Goal: Task Accomplishment & Management: Manage account settings

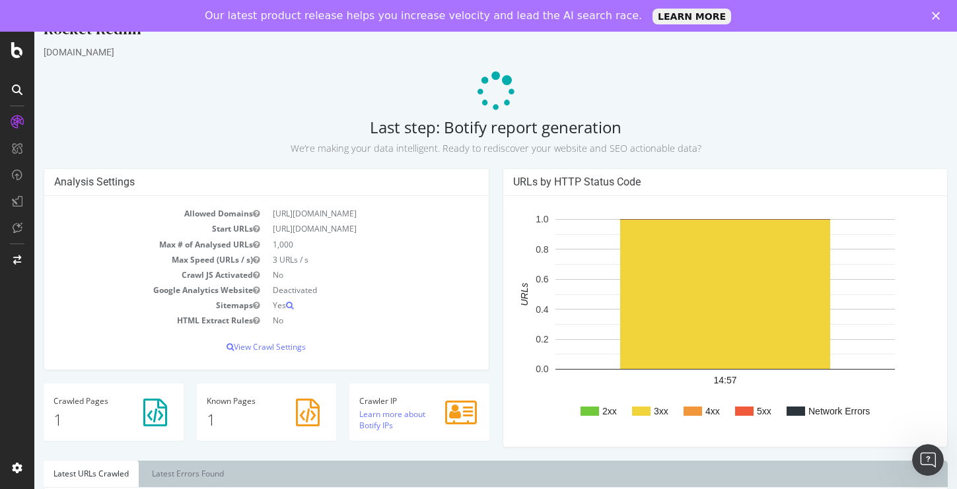
scroll to position [30, 0]
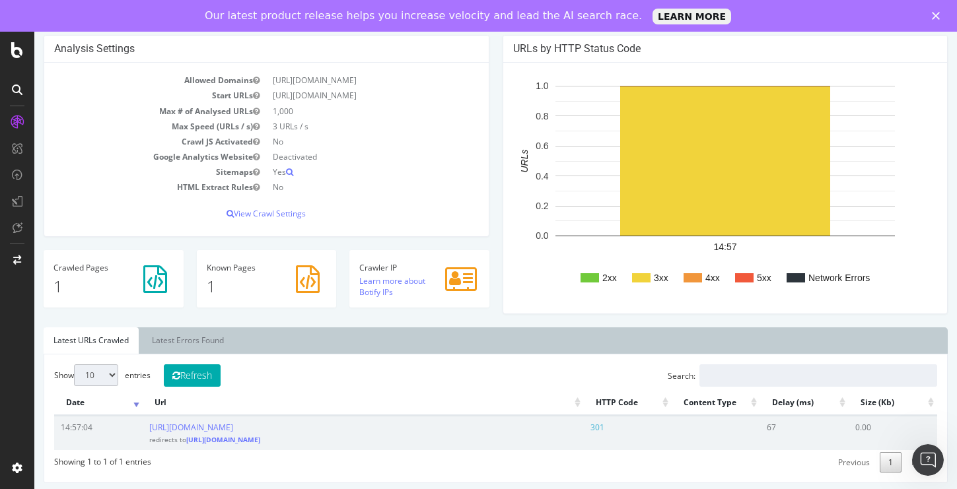
scroll to position [85, 0]
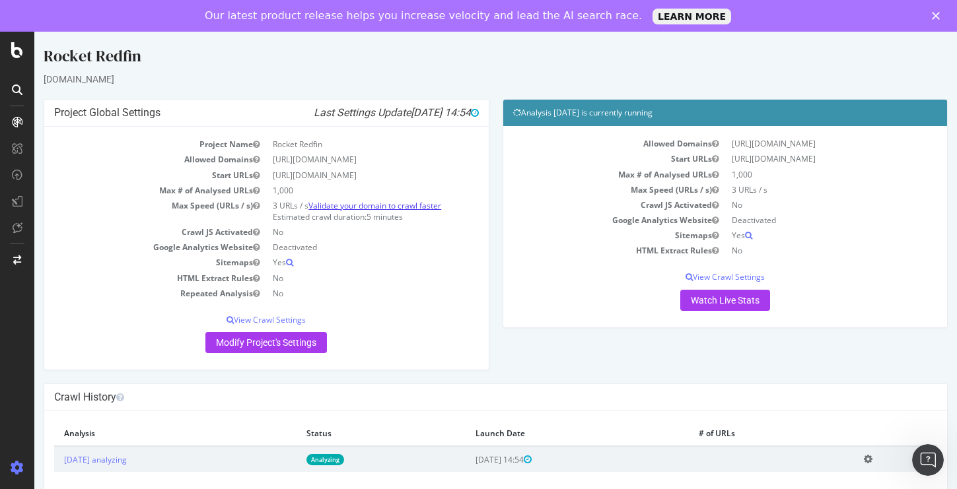
click at [415, 208] on link "Validate your domain to crawl faster" at bounding box center [374, 205] width 133 height 11
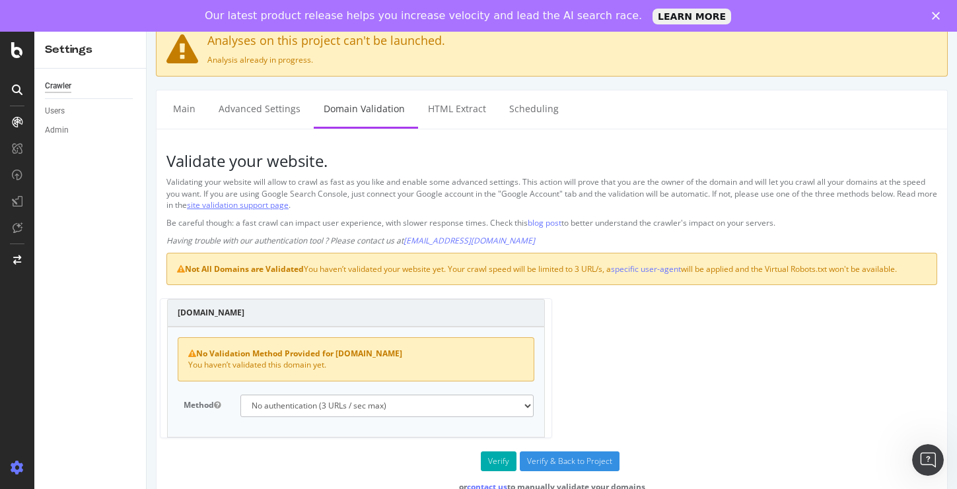
scroll to position [41, 0]
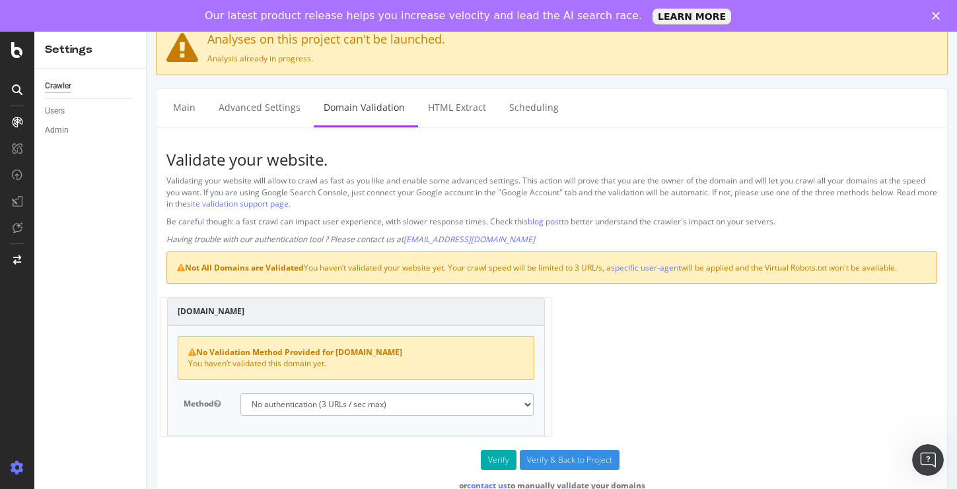
click at [526, 405] on select "No authentication (3 URLs / sec max) DNS Text field (fast!) File's at site root…" at bounding box center [387, 405] width 294 height 22
select select "5"
click at [566, 456] on input "Verify & Back to Project" at bounding box center [570, 460] width 100 height 20
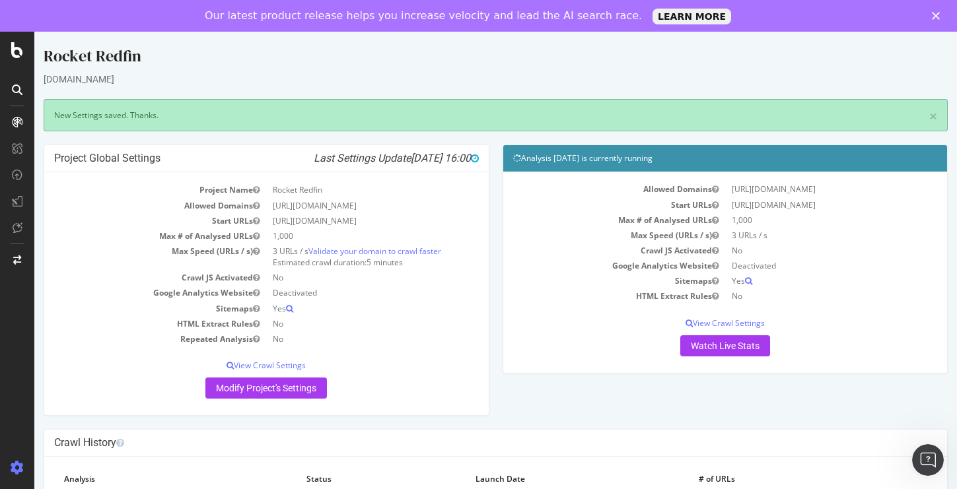
scroll to position [34, 0]
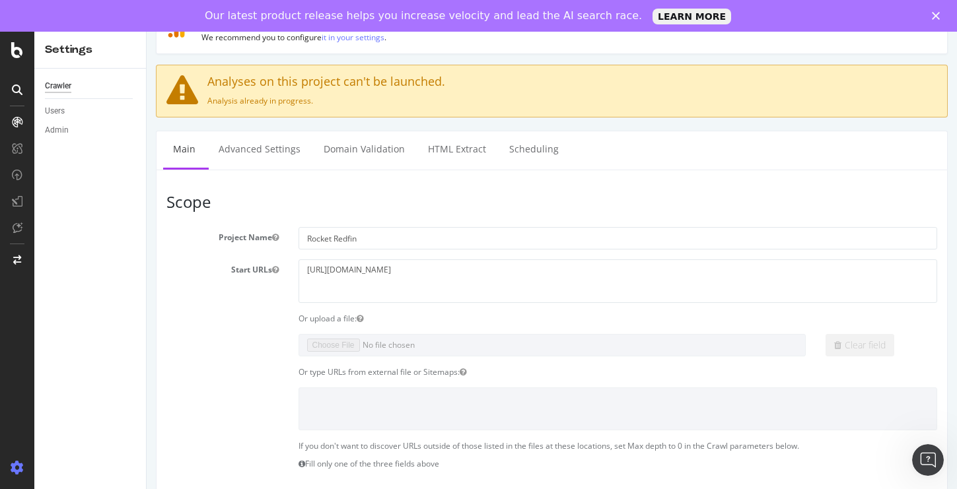
scroll to position [64, 0]
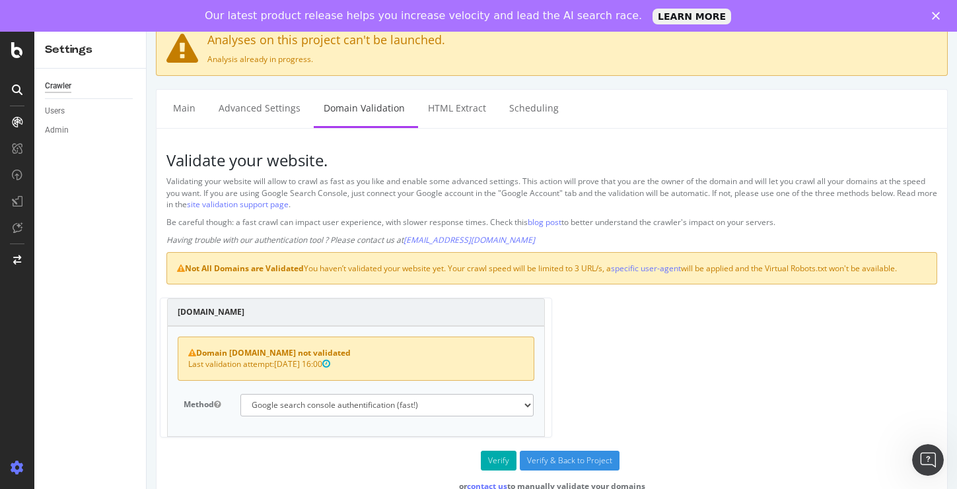
scroll to position [41, 0]
click at [444, 409] on select "No authentication (3 URLs / sec max) DNS Text field (fast!) File's at site root…" at bounding box center [387, 405] width 294 height 22
click at [17, 47] on icon at bounding box center [17, 50] width 12 height 16
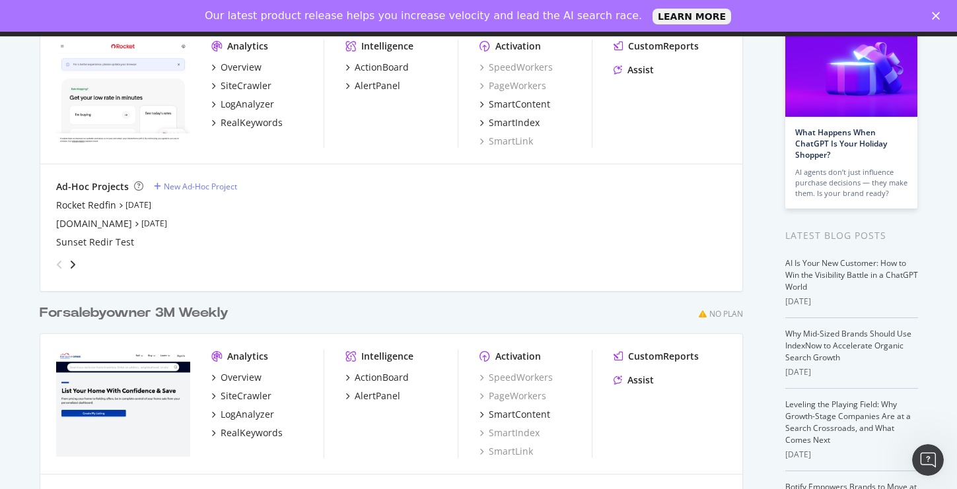
scroll to position [126, 0]
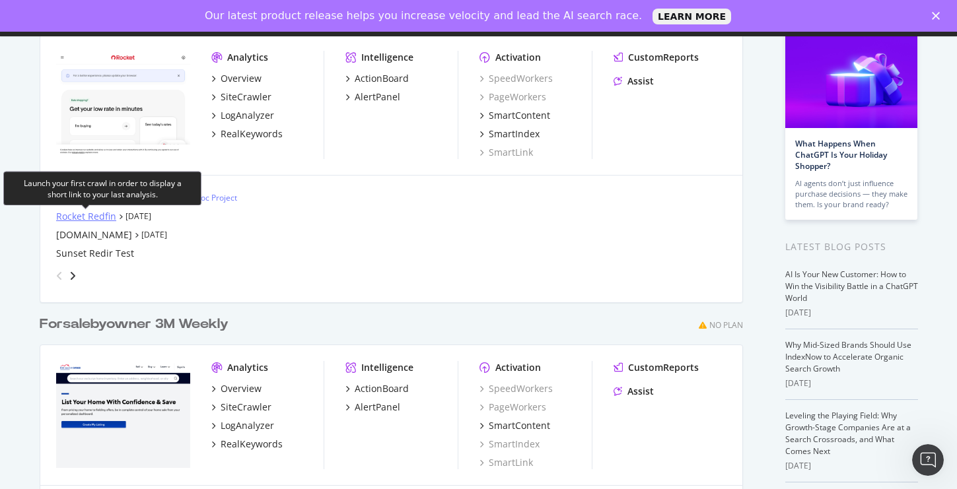
click at [92, 218] on div "Rocket Redfin" at bounding box center [86, 216] width 60 height 13
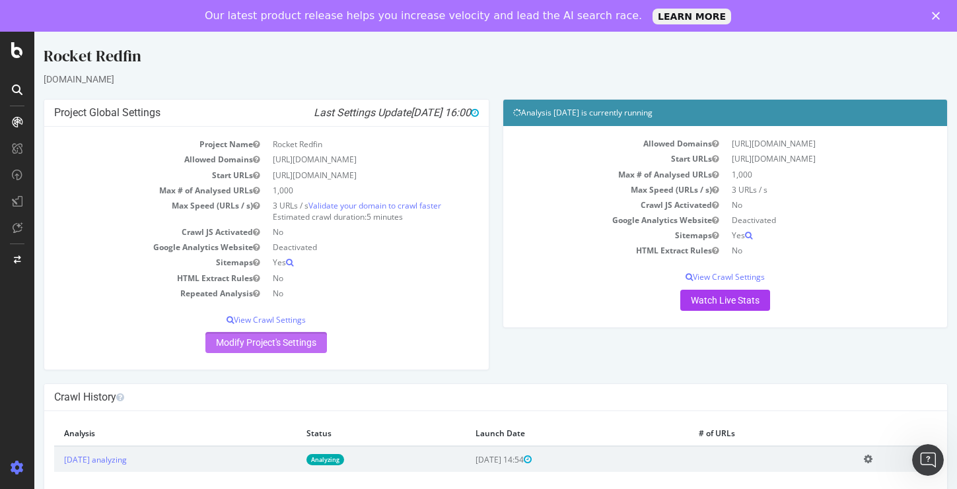
click at [302, 341] on link "Modify Project's Settings" at bounding box center [266, 342] width 122 height 21
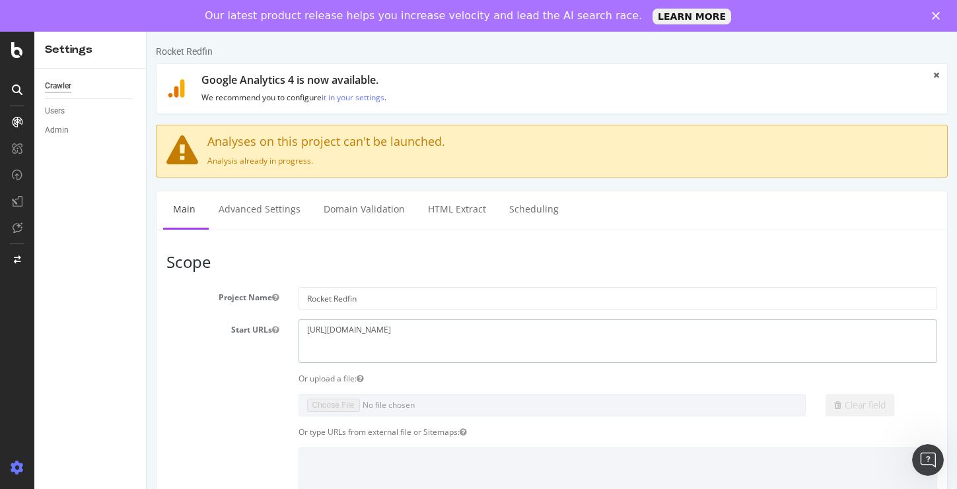
click at [336, 331] on textarea "https://redfin.com" at bounding box center [617, 341] width 639 height 43
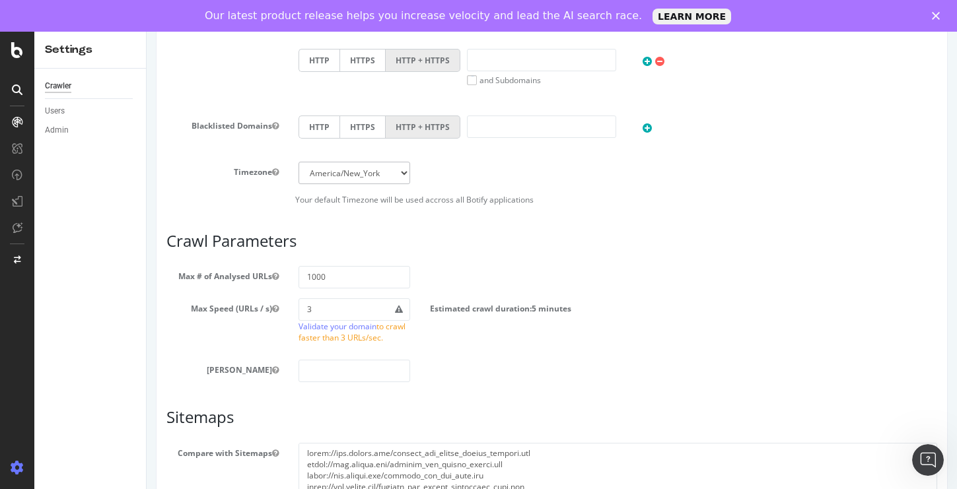
scroll to position [722, 0]
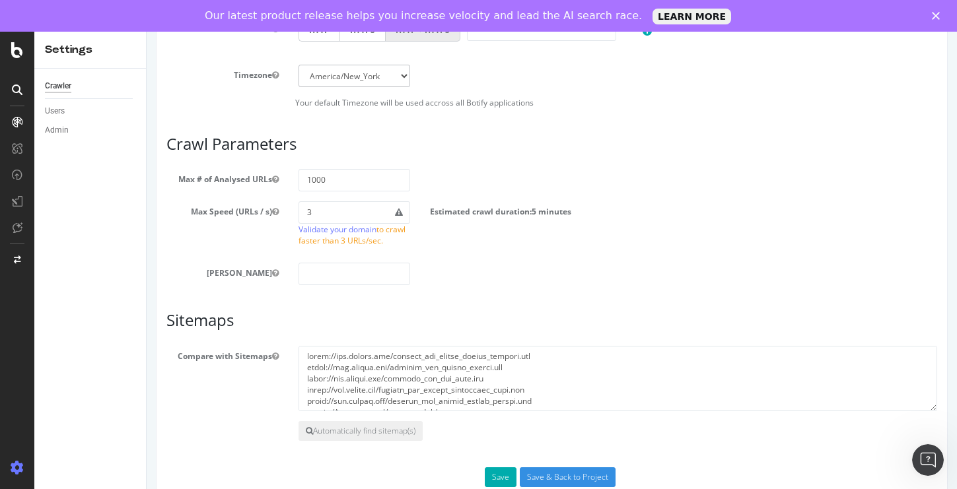
type textarea "[URL][DOMAIN_NAME]"
click at [461, 384] on textarea at bounding box center [617, 379] width 639 height 66
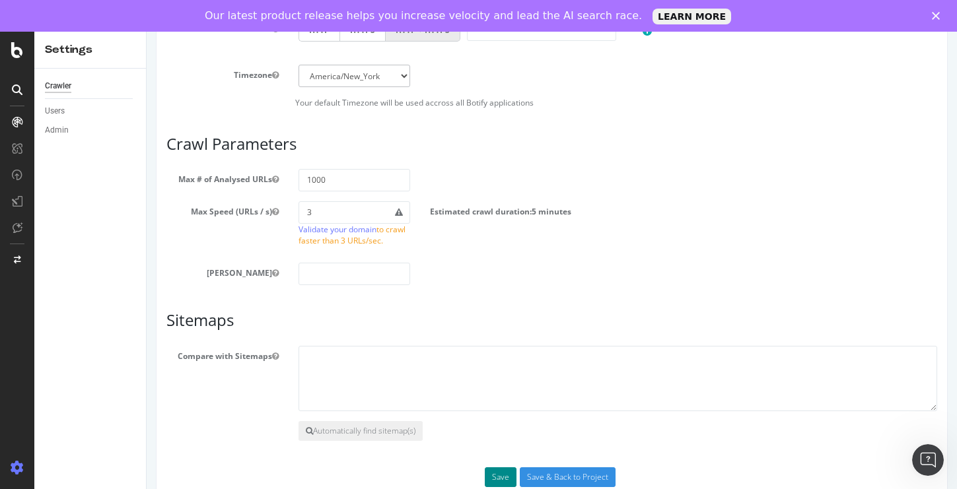
click at [503, 481] on button "Save" at bounding box center [501, 478] width 32 height 20
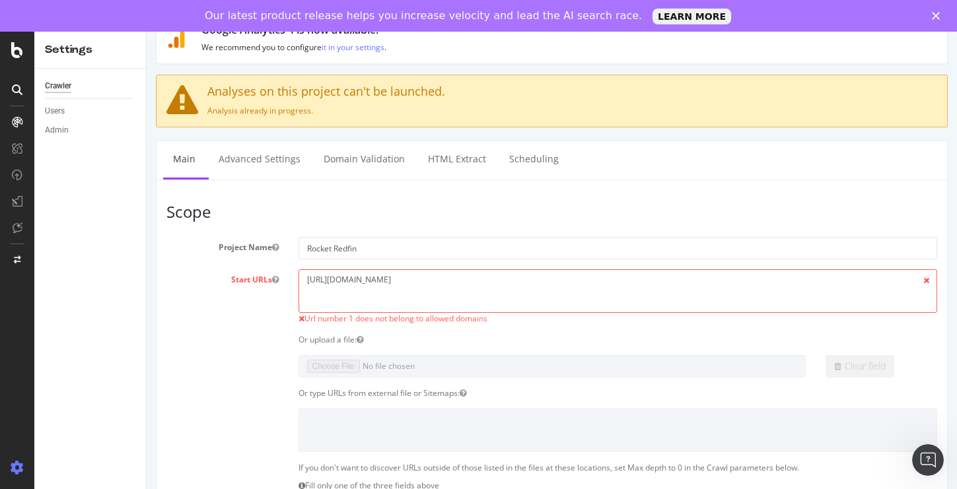
scroll to position [94, 0]
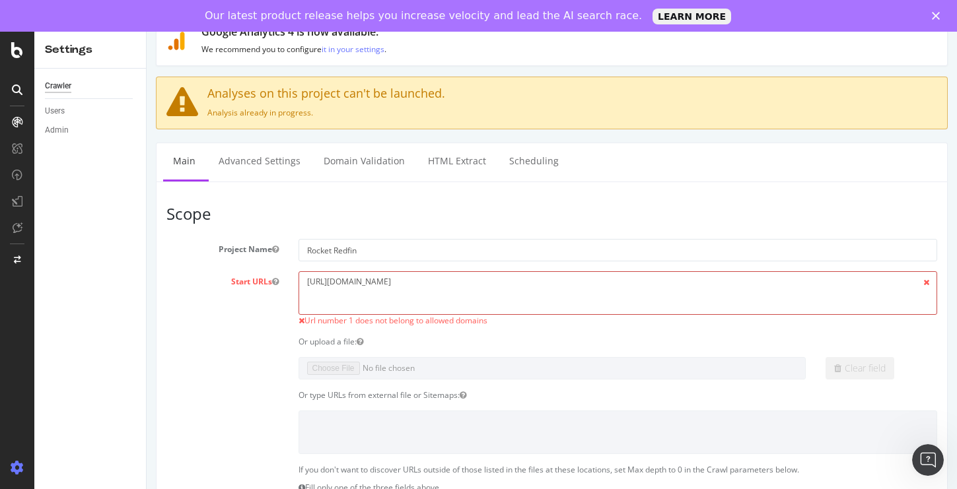
click at [359, 281] on textarea "https://www.redfin.com" at bounding box center [617, 292] width 639 height 43
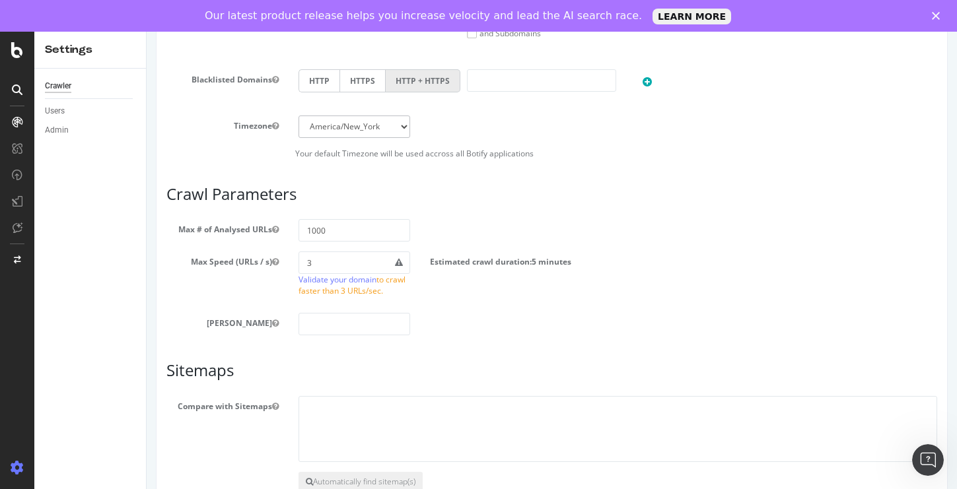
scroll to position [779, 0]
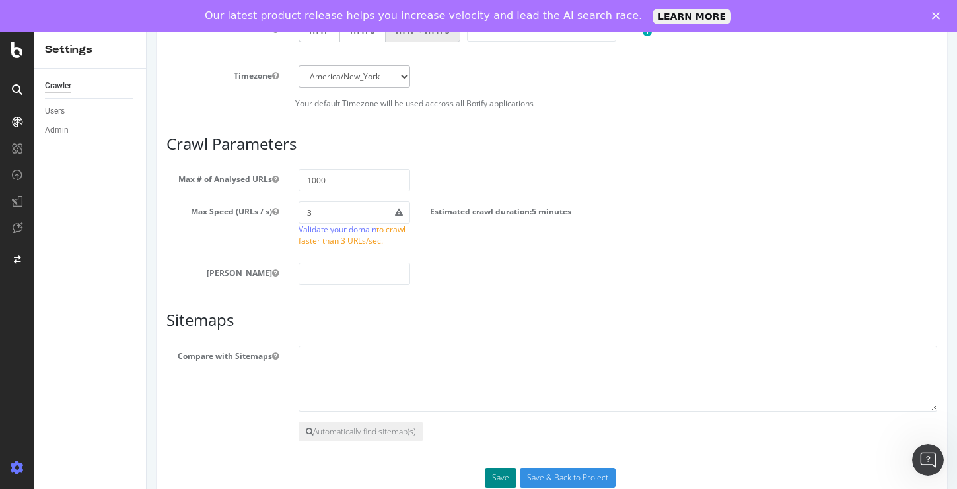
type textarea "https://redfin.com"
click at [503, 473] on button "Save" at bounding box center [501, 478] width 32 height 20
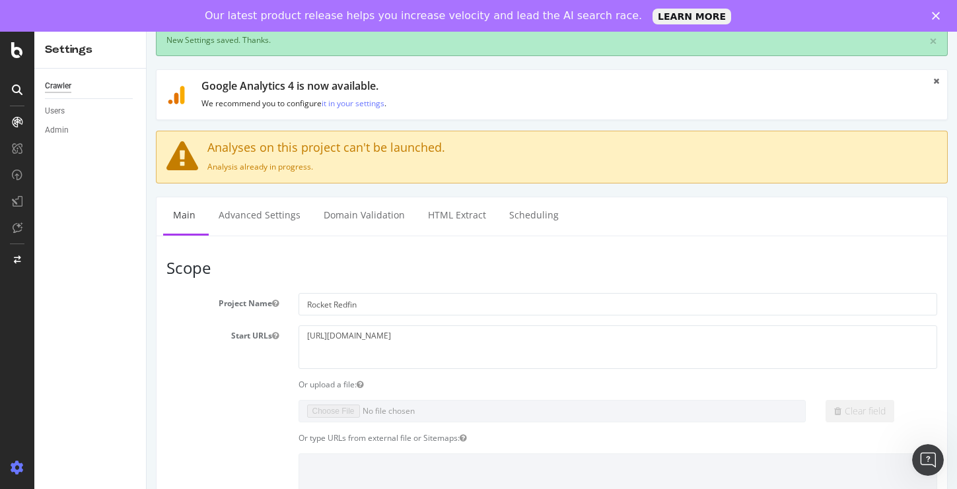
scroll to position [42, 0]
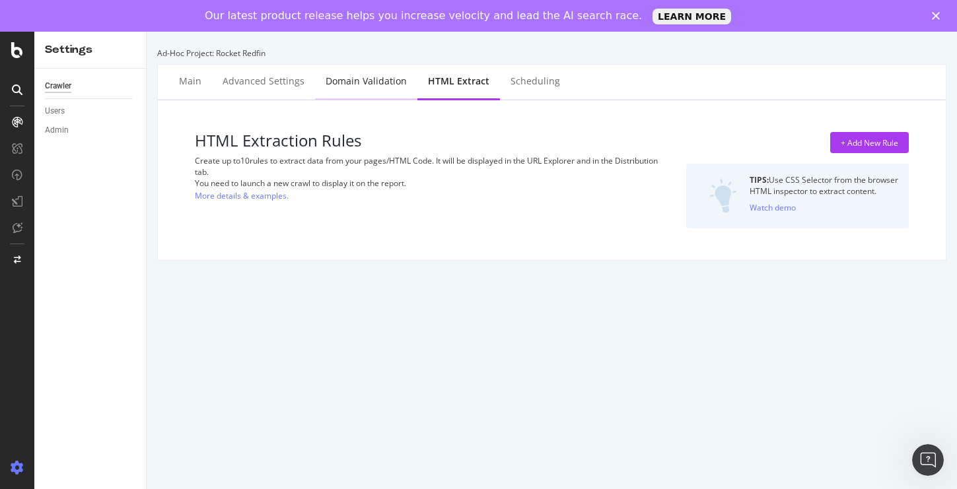
click at [361, 88] on div "Domain Validation" at bounding box center [366, 82] width 102 height 36
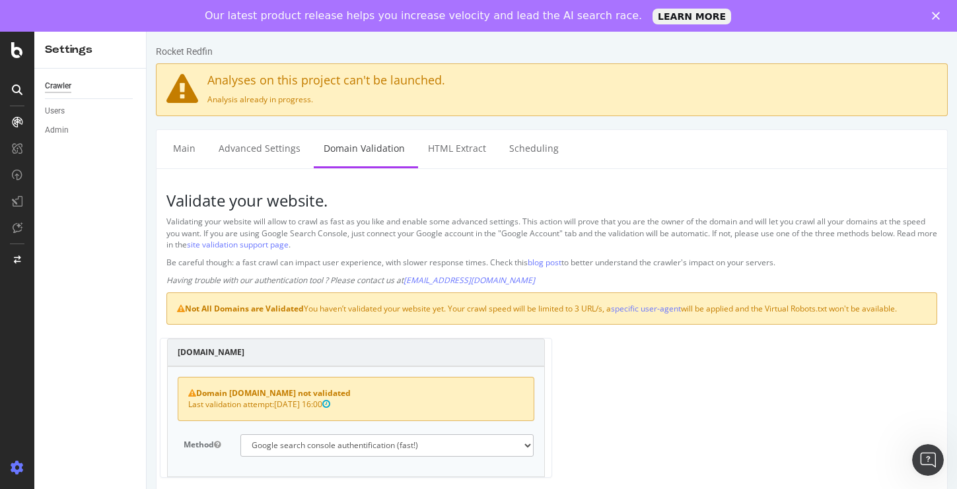
scroll to position [41, 0]
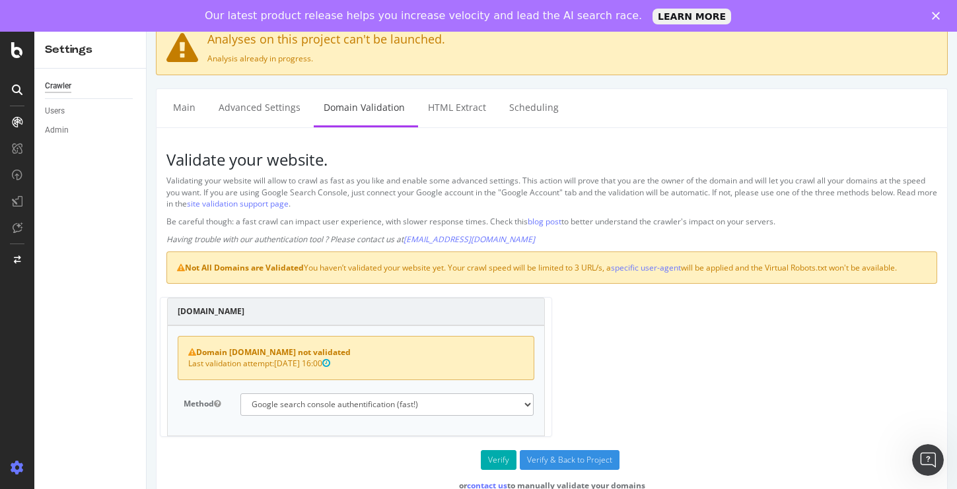
click at [58, 81] on div "Crawler" at bounding box center [58, 86] width 26 height 14
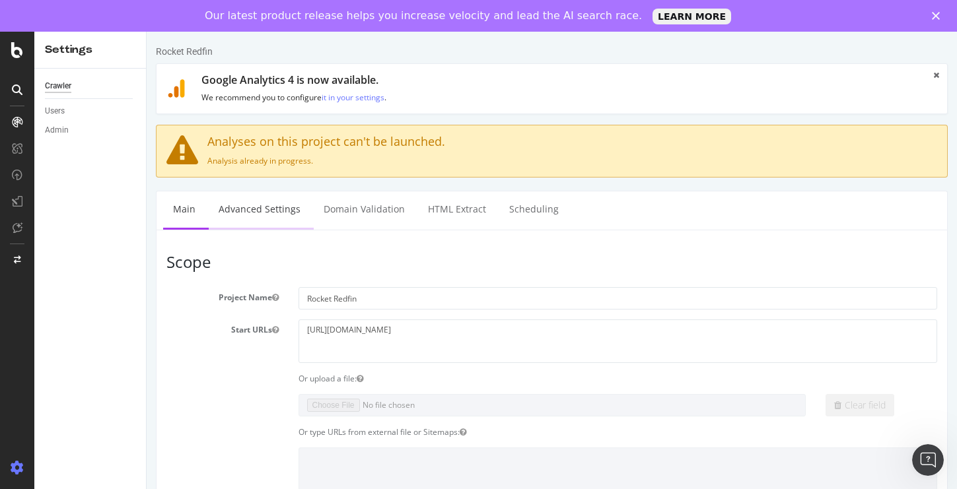
click at [259, 215] on link "Advanced Settings" at bounding box center [260, 210] width 102 height 36
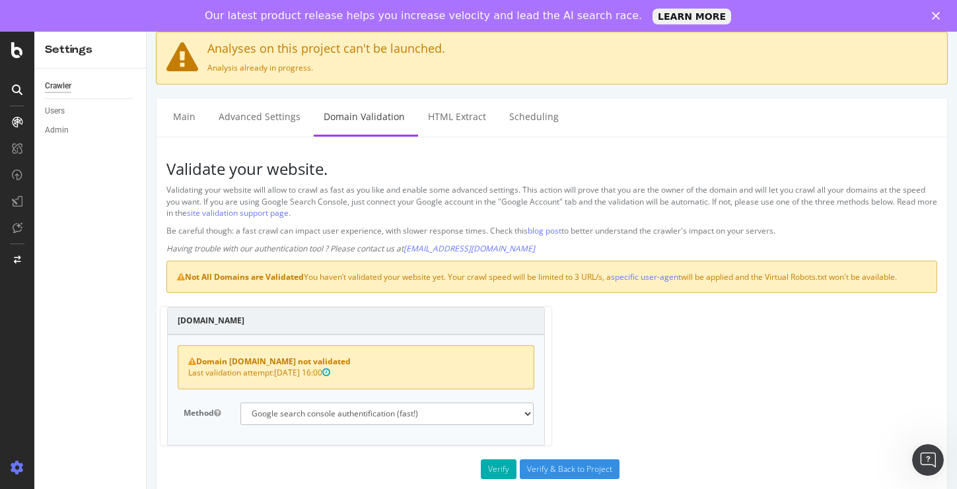
scroll to position [41, 0]
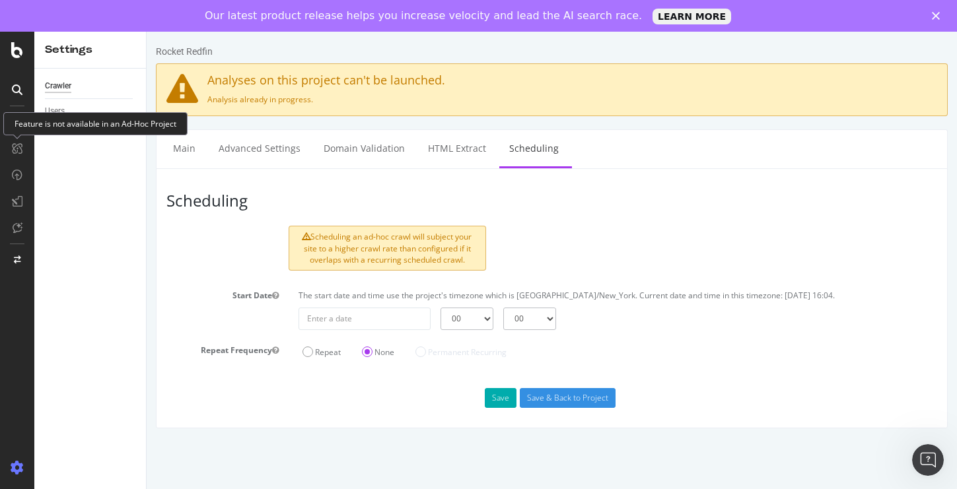
click at [18, 118] on div "Feature is not available in an Ad-Hoc Project" at bounding box center [95, 123] width 184 height 23
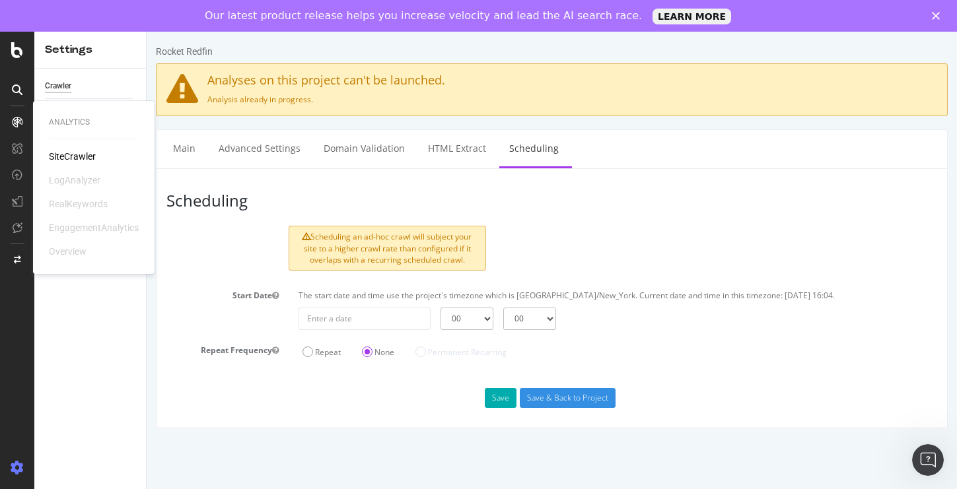
click at [72, 152] on div "SiteCrawler" at bounding box center [72, 156] width 47 height 13
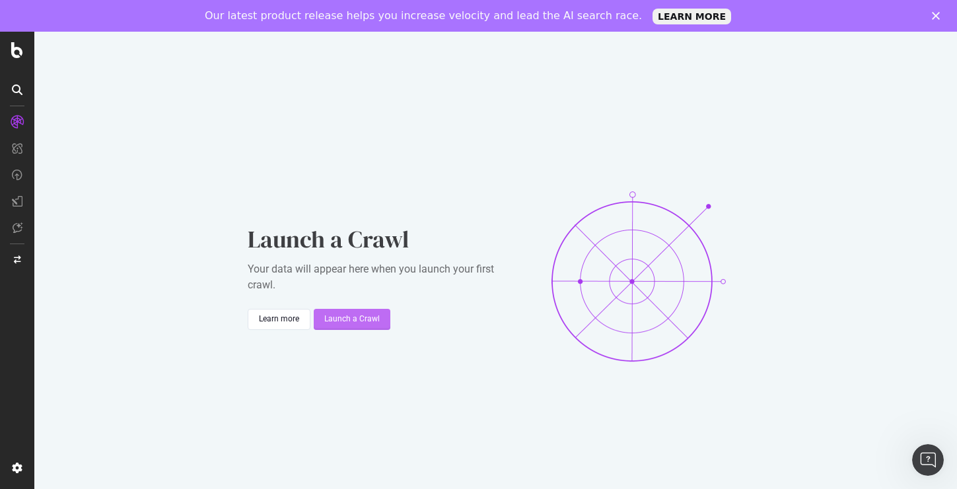
click at [356, 325] on div "Launch a Crawl" at bounding box center [351, 319] width 55 height 11
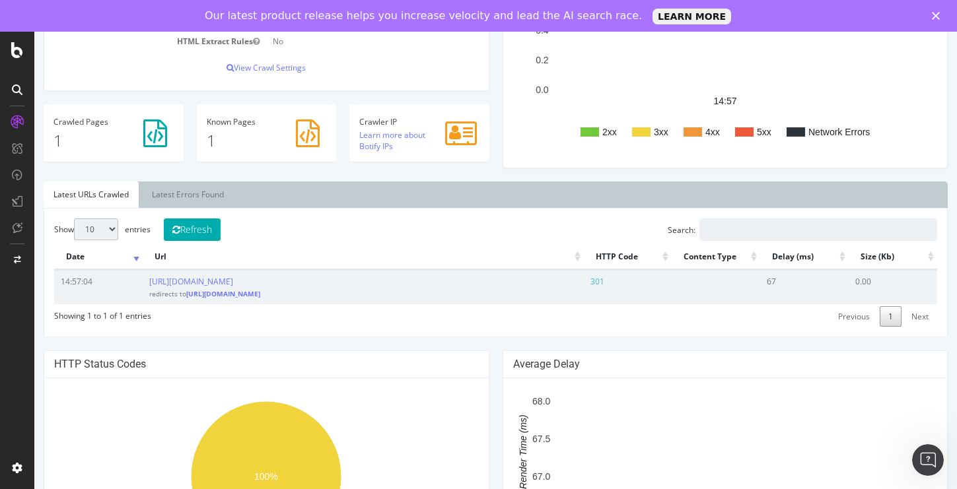
scroll to position [305, 0]
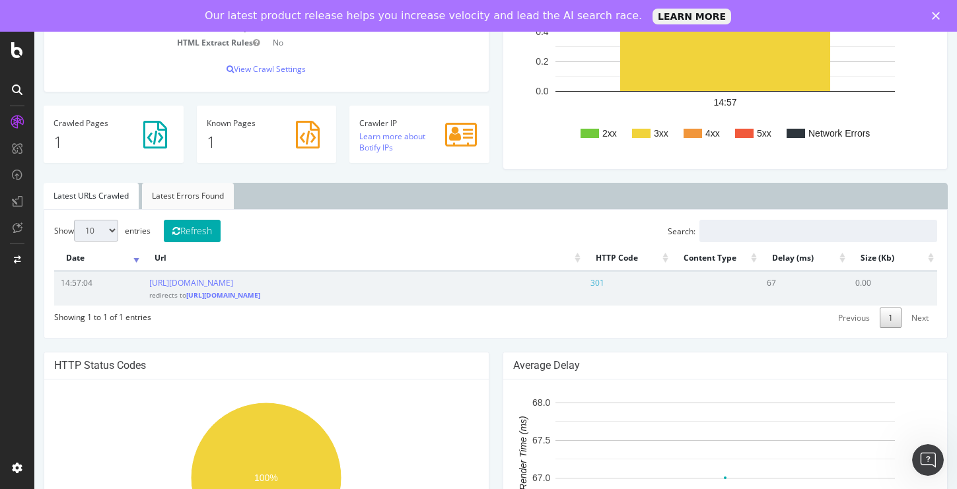
click at [195, 207] on link "Latest Errors Found" at bounding box center [188, 196] width 92 height 26
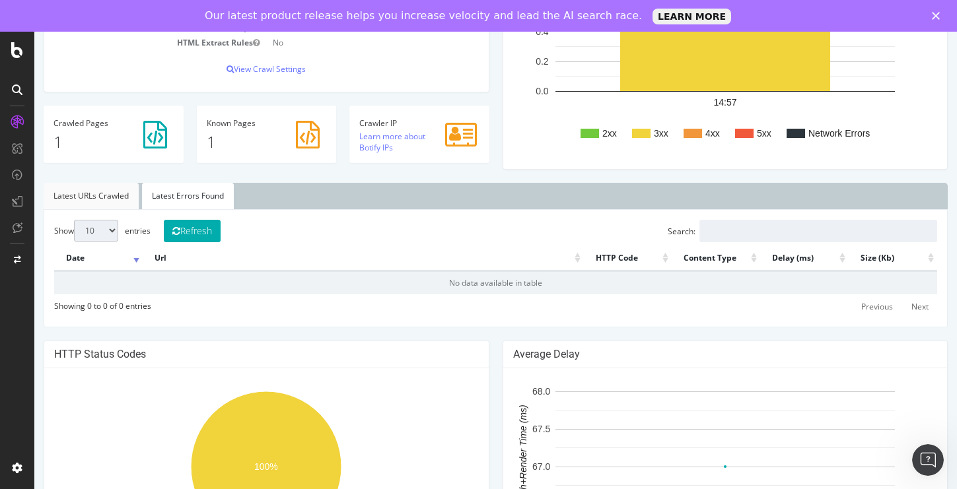
click at [75, 197] on link "Latest URLs Crawled" at bounding box center [91, 196] width 95 height 26
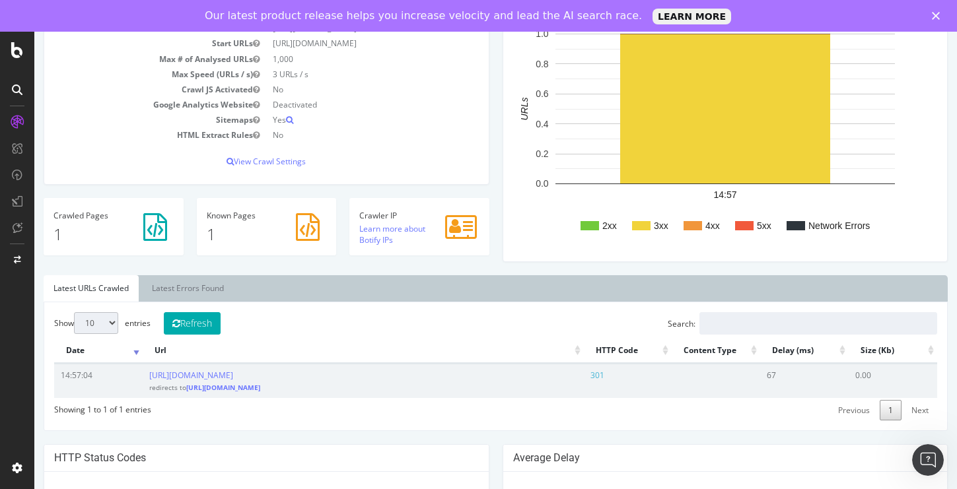
scroll to position [0, 0]
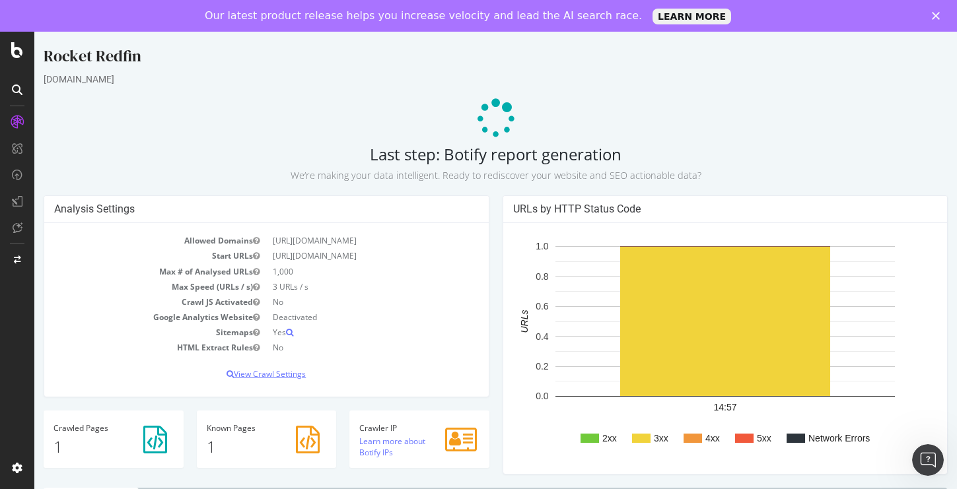
click at [281, 370] on p "View Crawl Settings" at bounding box center [266, 373] width 425 height 11
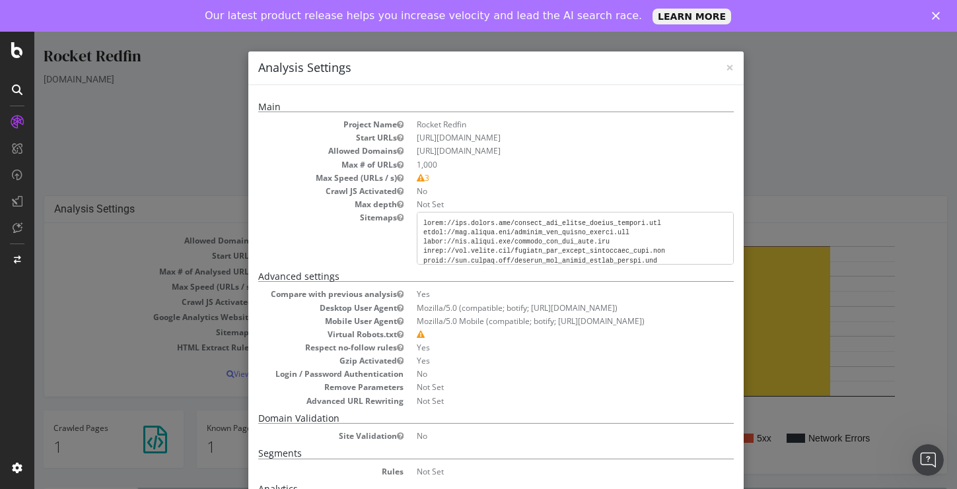
click at [482, 232] on pre at bounding box center [575, 238] width 317 height 53
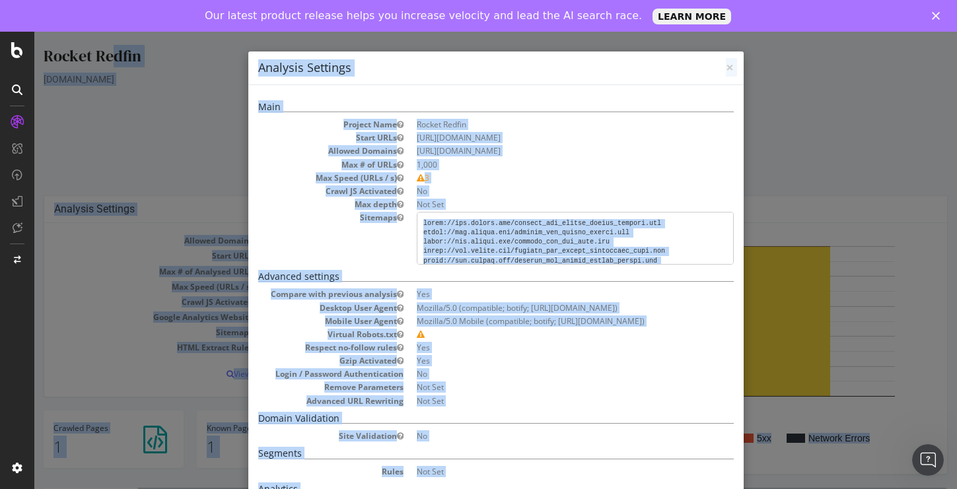
click at [482, 232] on pre at bounding box center [575, 238] width 317 height 53
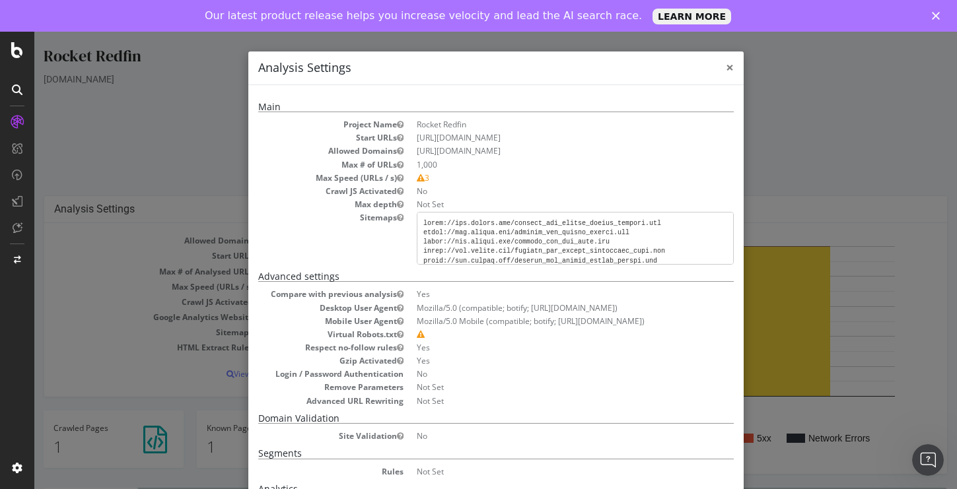
click at [728, 65] on span "×" at bounding box center [730, 67] width 8 height 18
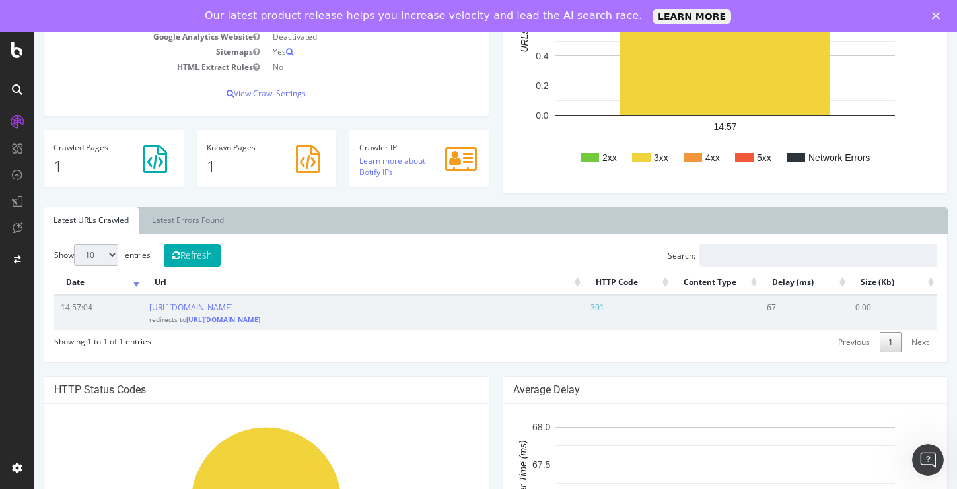
scroll to position [283, 0]
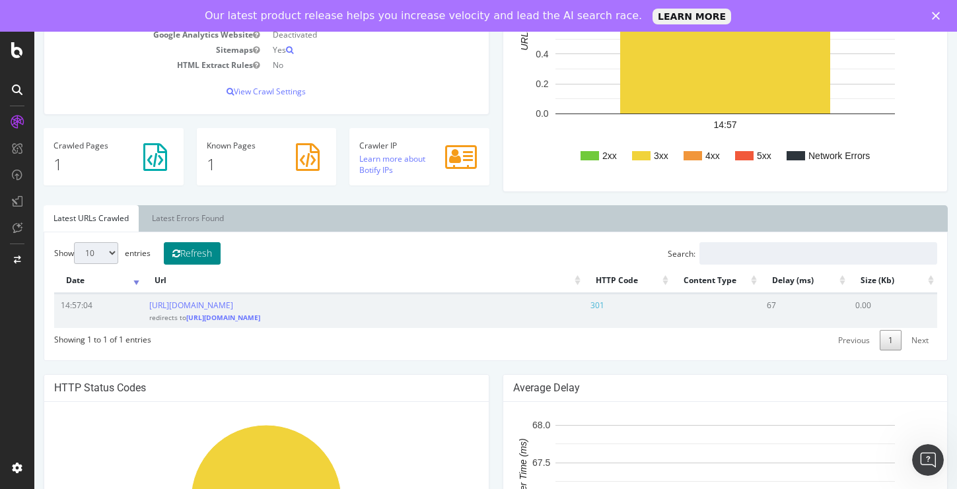
click at [205, 254] on button "Refresh" at bounding box center [192, 253] width 57 height 22
click at [204, 252] on button "Refresh" at bounding box center [192, 253] width 57 height 22
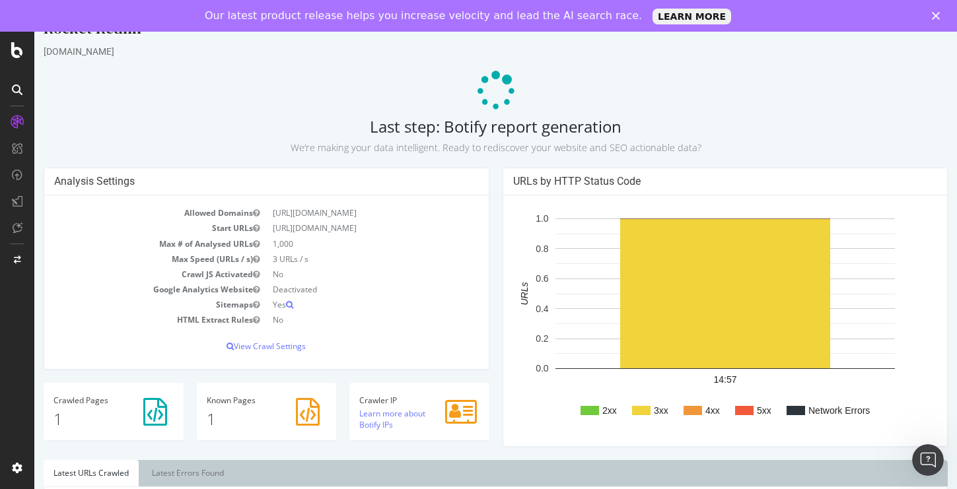
scroll to position [15, 0]
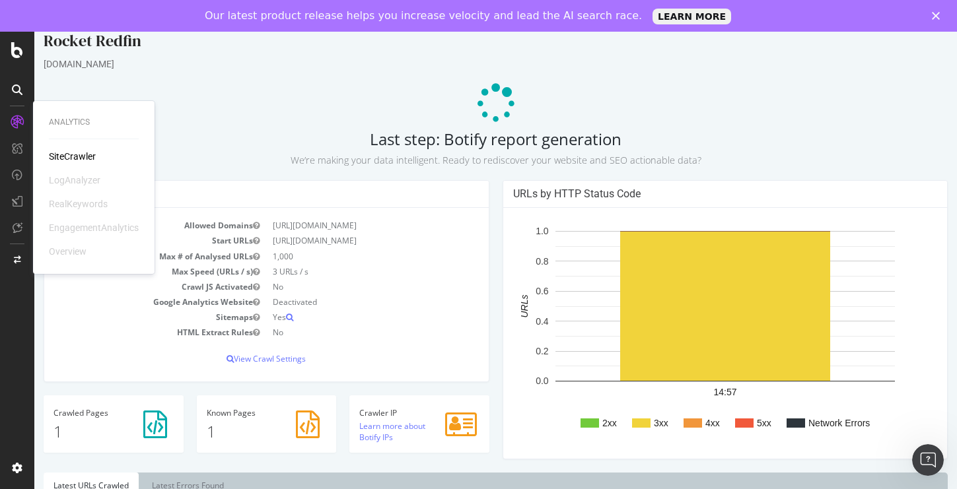
click at [72, 155] on div "SiteCrawler" at bounding box center [72, 156] width 47 height 13
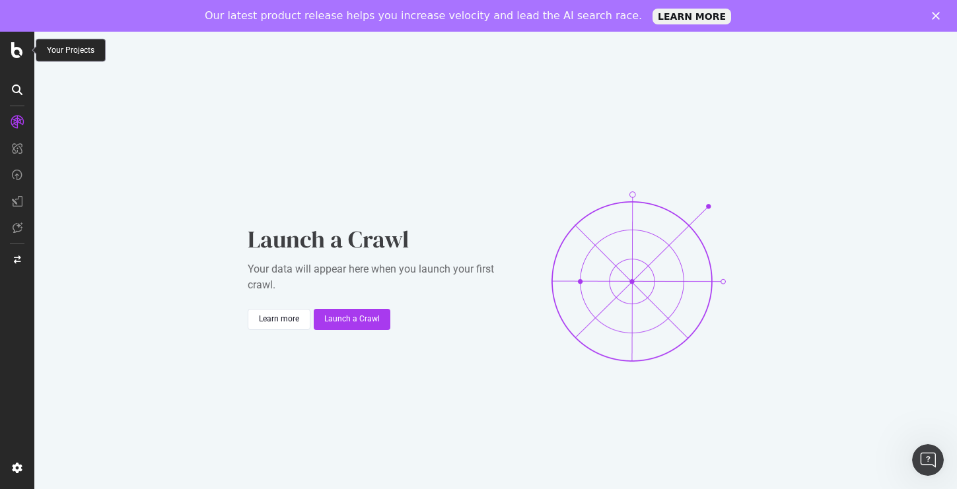
click at [18, 51] on icon at bounding box center [17, 50] width 12 height 16
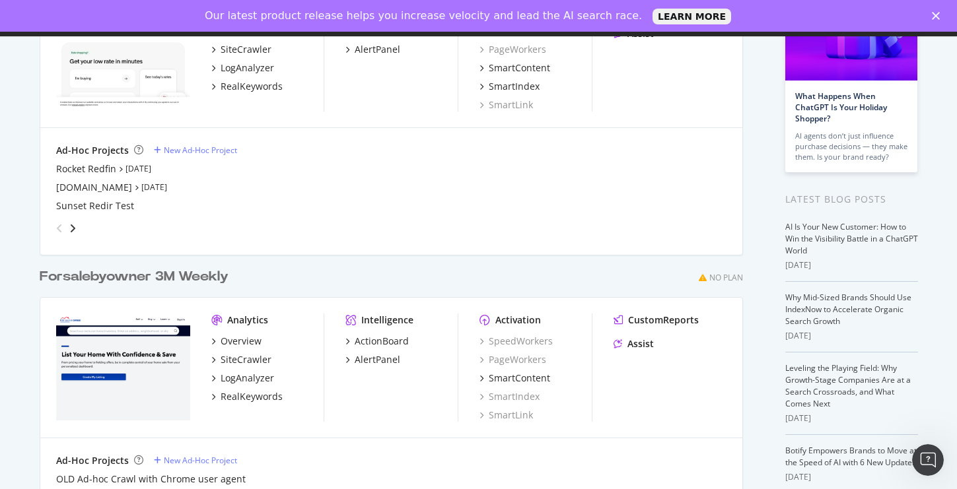
scroll to position [169, 0]
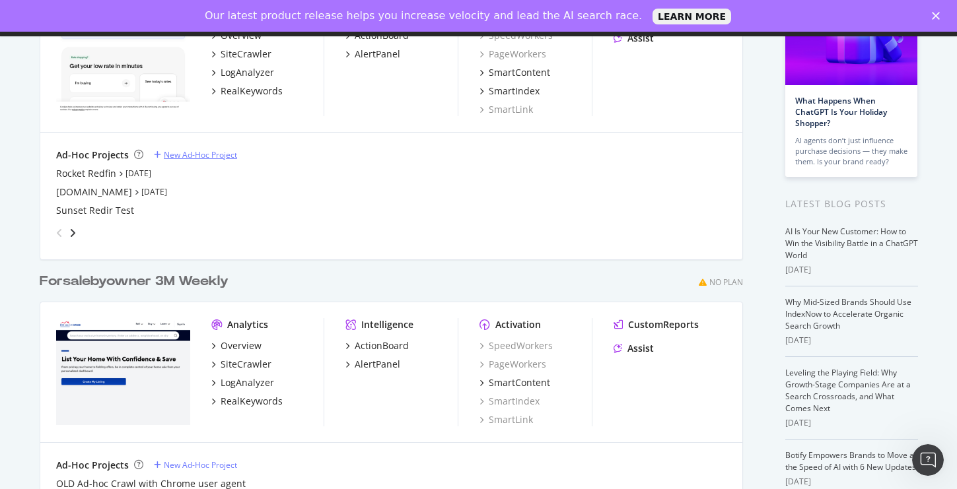
click at [191, 151] on div "New Ad-Hoc Project" at bounding box center [200, 154] width 73 height 11
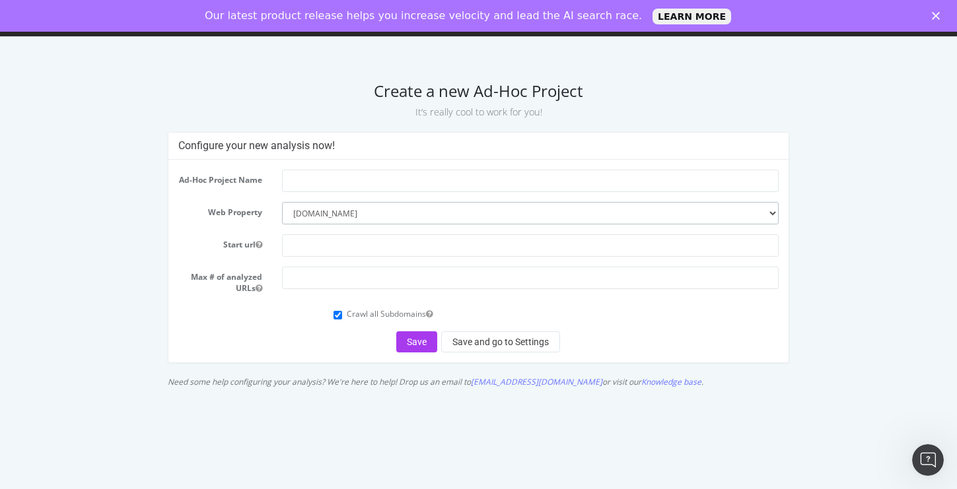
click at [775, 215] on select "--------- [DOMAIN_NAME] [DOMAIN_NAME]" at bounding box center [530, 213] width 497 height 22
click at [523, 185] on input "text" at bounding box center [530, 181] width 497 height 22
type input "R"
type input "E"
type input "Redfin Rocket 2"
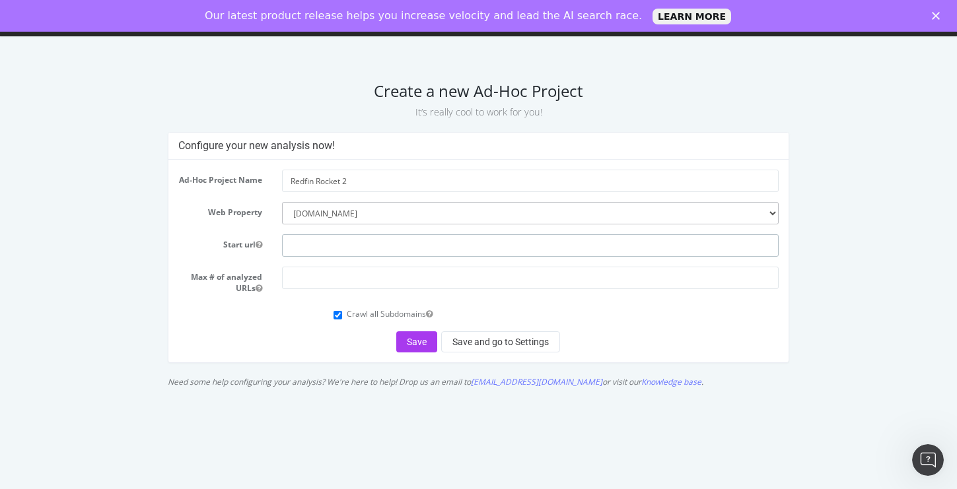
click at [377, 250] on input "text" at bounding box center [530, 245] width 497 height 22
type input "[DOMAIN_NAME]"
click at [375, 286] on input "number" at bounding box center [530, 278] width 497 height 22
type input "1000"
click at [337, 320] on input "Crawl all Subdomains" at bounding box center [337, 315] width 9 height 9
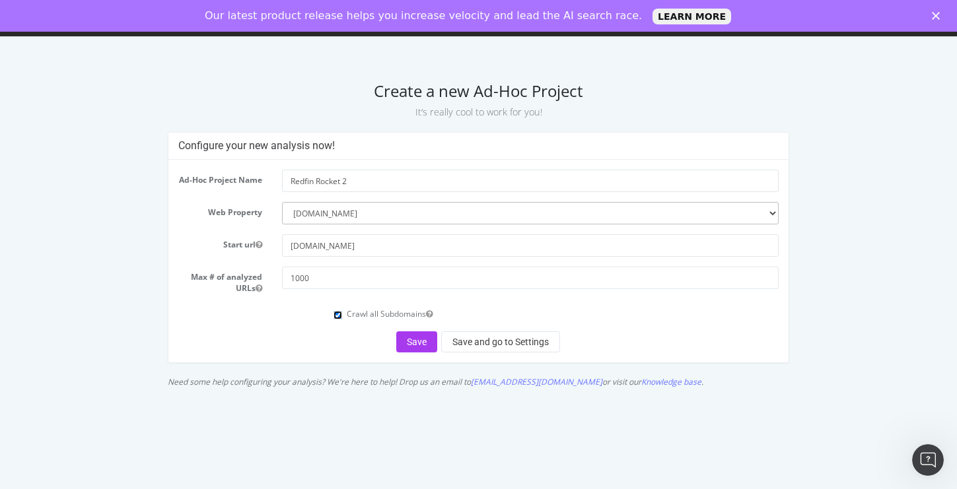
checkbox input "false"
click at [499, 347] on button "Save and go to Settings" at bounding box center [500, 341] width 119 height 21
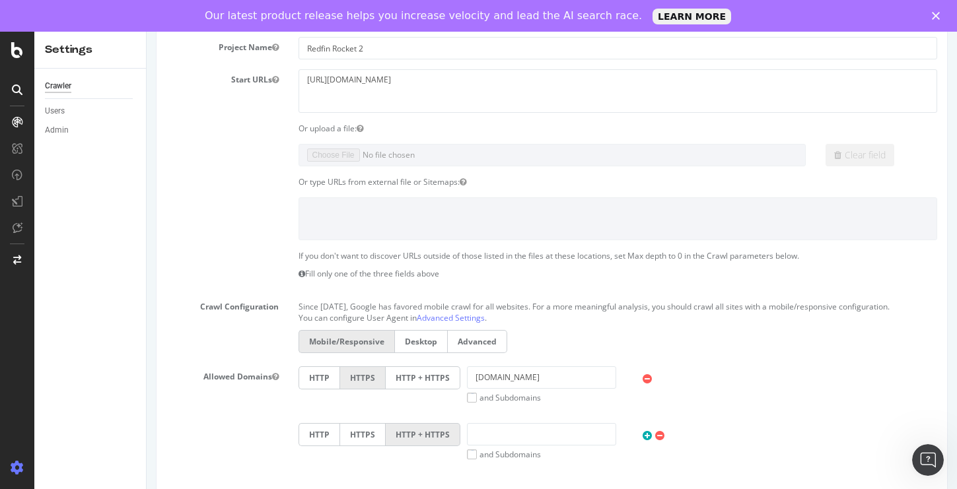
scroll to position [357, 0]
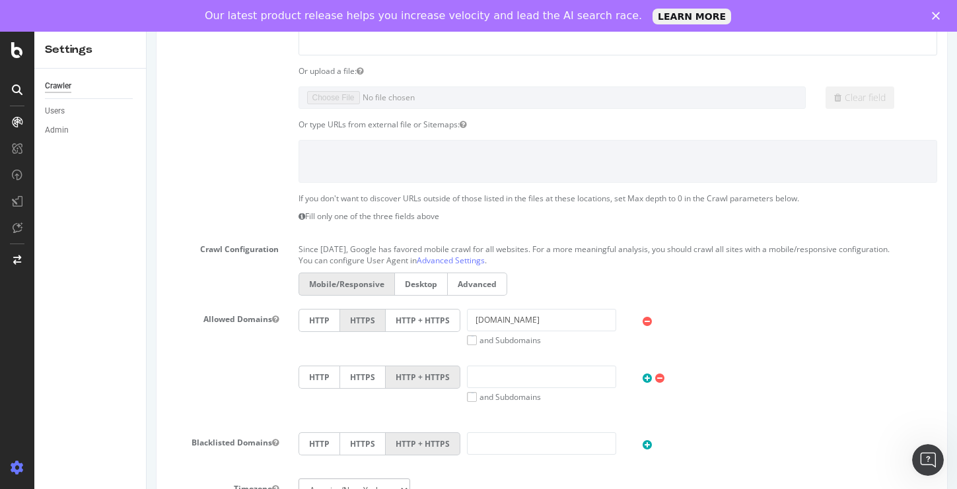
click at [475, 283] on label "Advanced" at bounding box center [477, 284] width 59 height 23
click at [147, 32] on input "Advanced" at bounding box center [147, 32] width 0 height 0
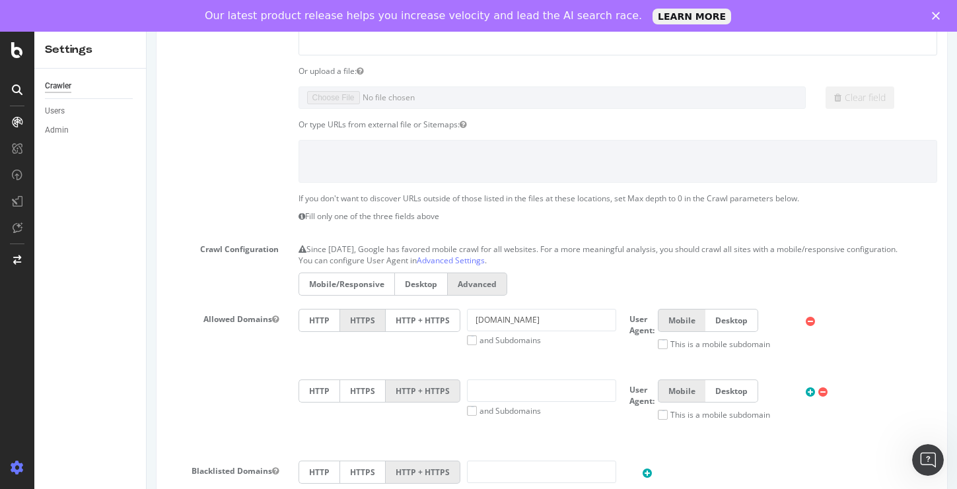
click at [408, 291] on label "Desktop" at bounding box center [420, 284] width 53 height 23
click at [147, 32] on input "Desktop" at bounding box center [147, 32] width 0 height 0
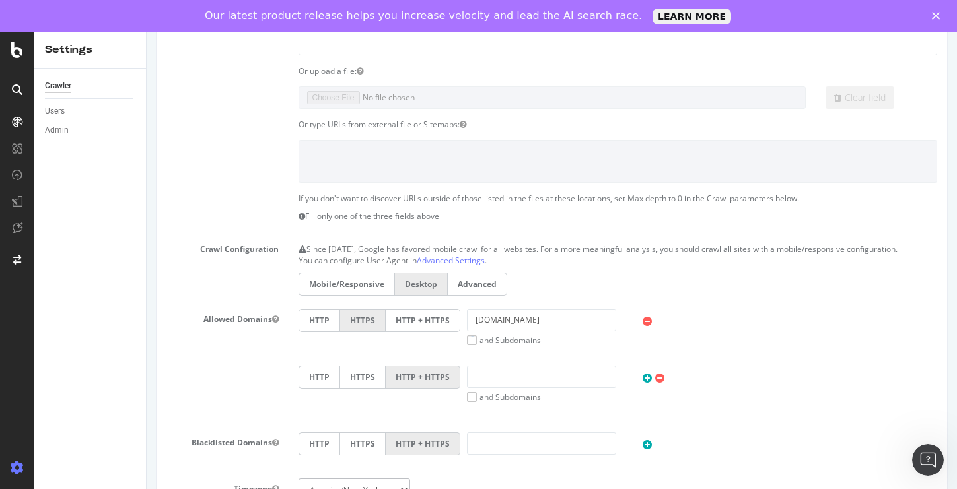
click at [343, 289] on label "Mobile/Responsive" at bounding box center [346, 284] width 96 height 23
click at [147, 32] on input "Mobile/Responsive" at bounding box center [147, 32] width 0 height 0
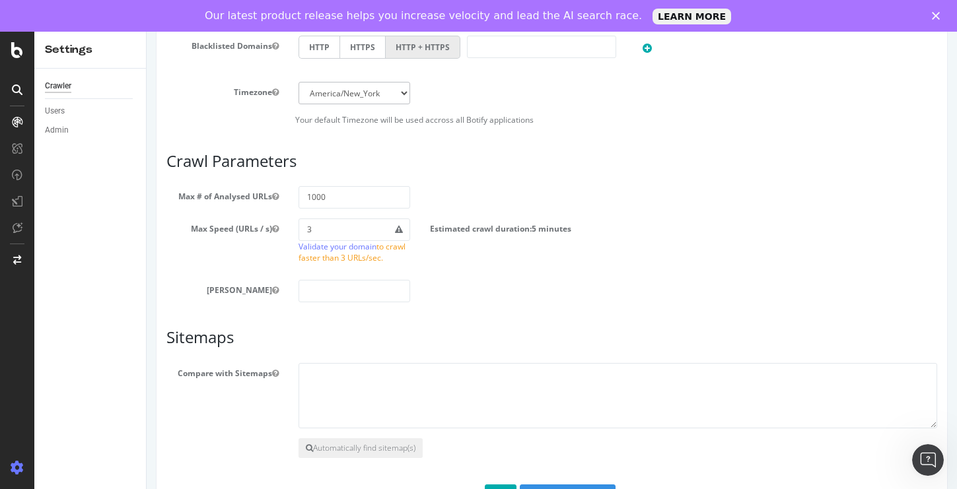
scroll to position [771, 0]
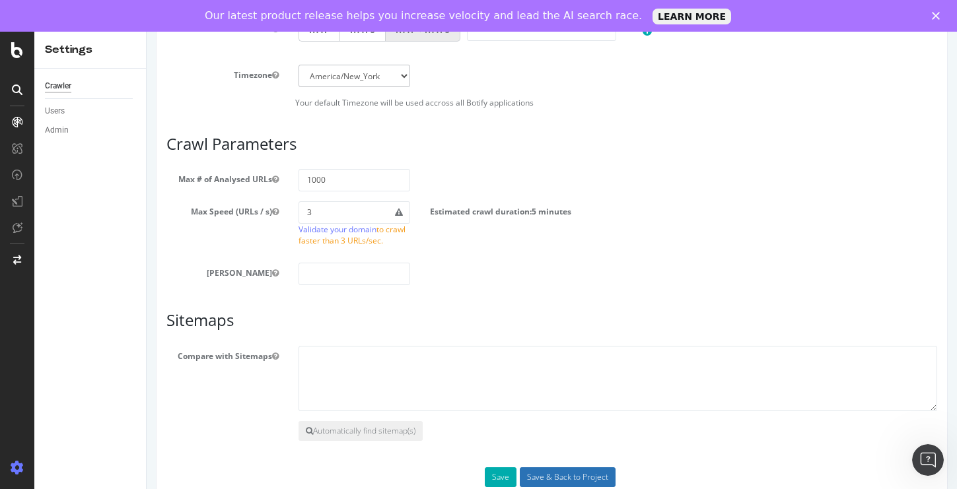
click at [555, 478] on input "Save & Back to Project" at bounding box center [568, 478] width 96 height 20
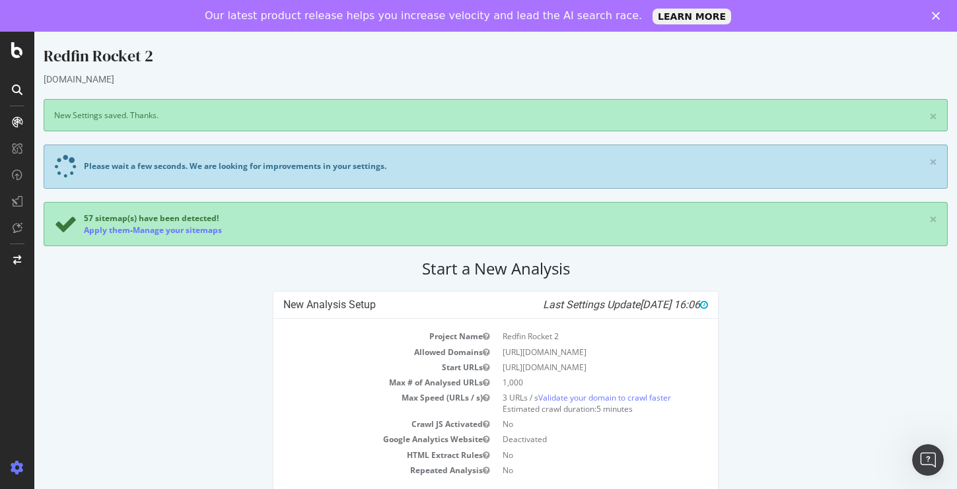
scroll to position [43, 0]
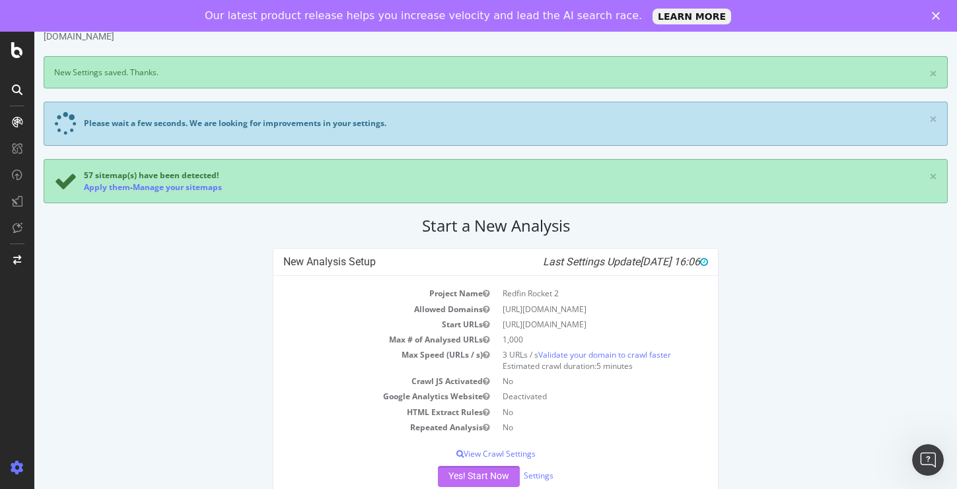
click at [480, 479] on button "Yes! Start Now" at bounding box center [479, 476] width 82 height 21
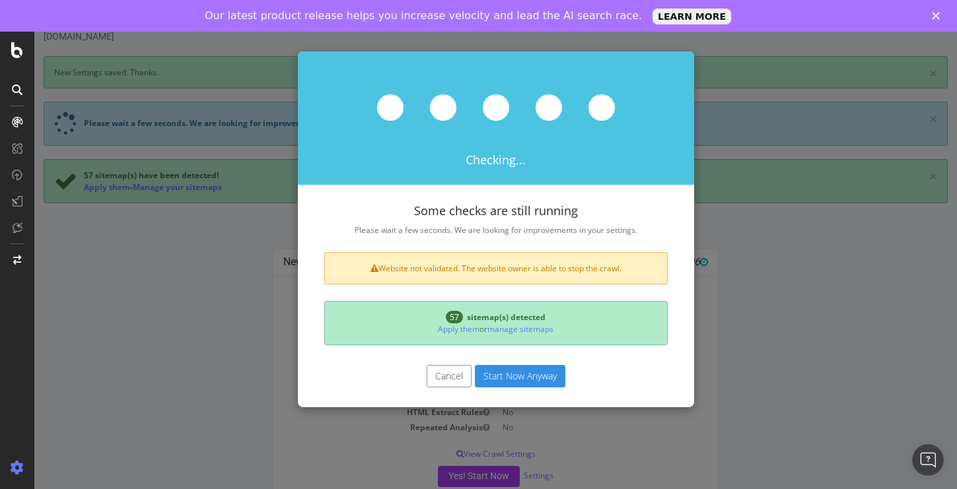
click at [510, 376] on button "Start Now Anyway" at bounding box center [520, 376] width 90 height 22
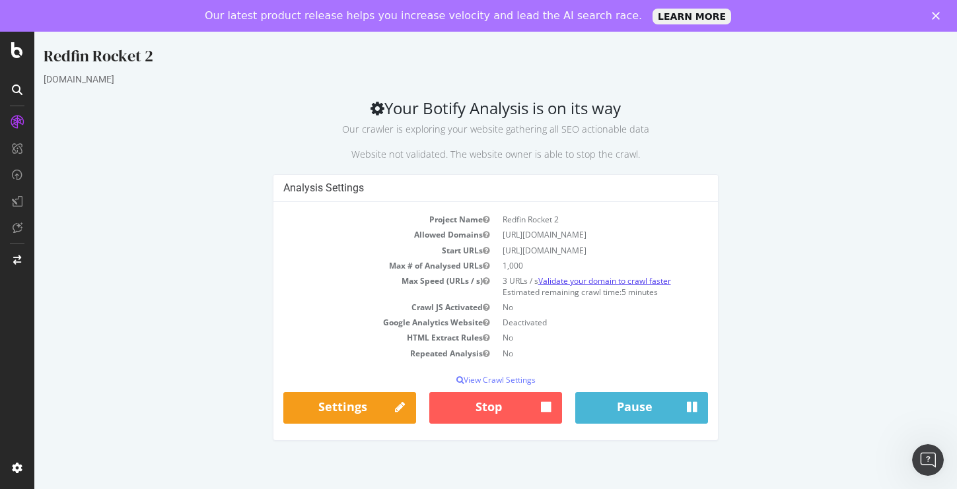
click at [596, 281] on link "Validate your domain to crawl faster" at bounding box center [604, 280] width 133 height 11
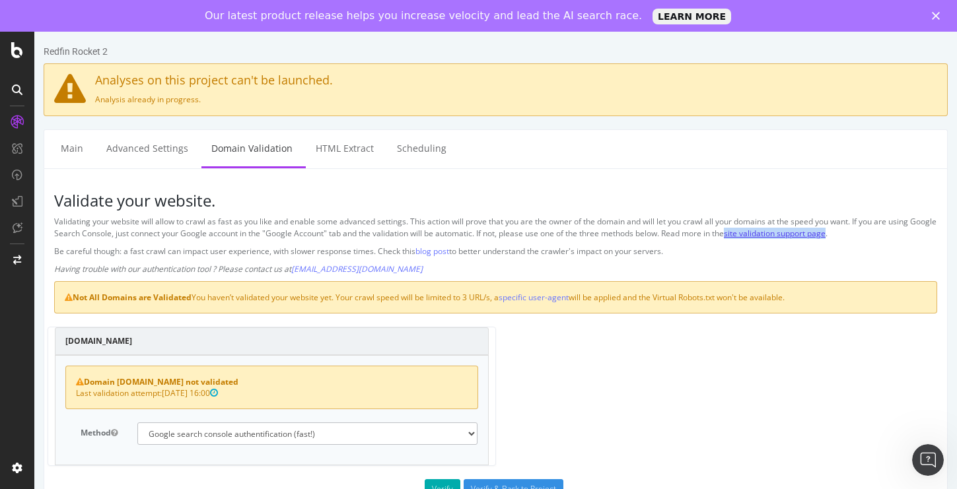
scroll to position [30, 0]
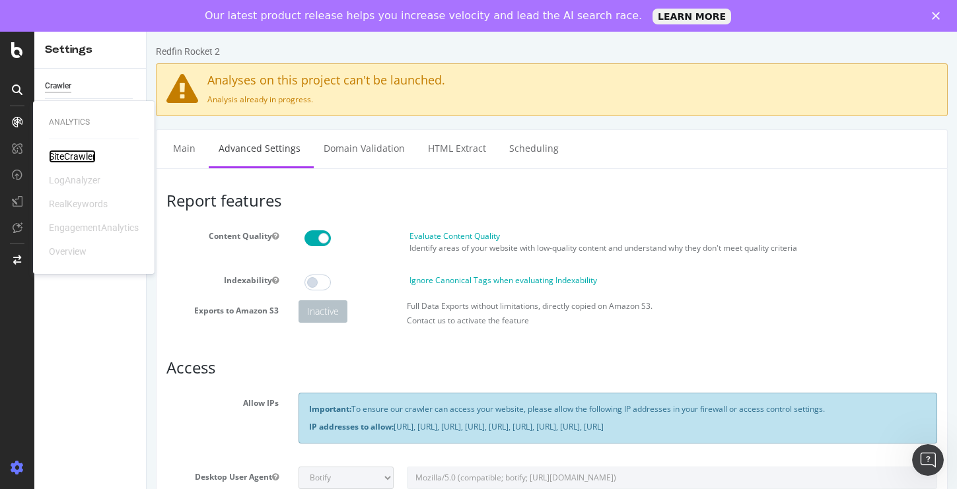
click at [75, 157] on div "SiteCrawler" at bounding box center [72, 156] width 47 height 13
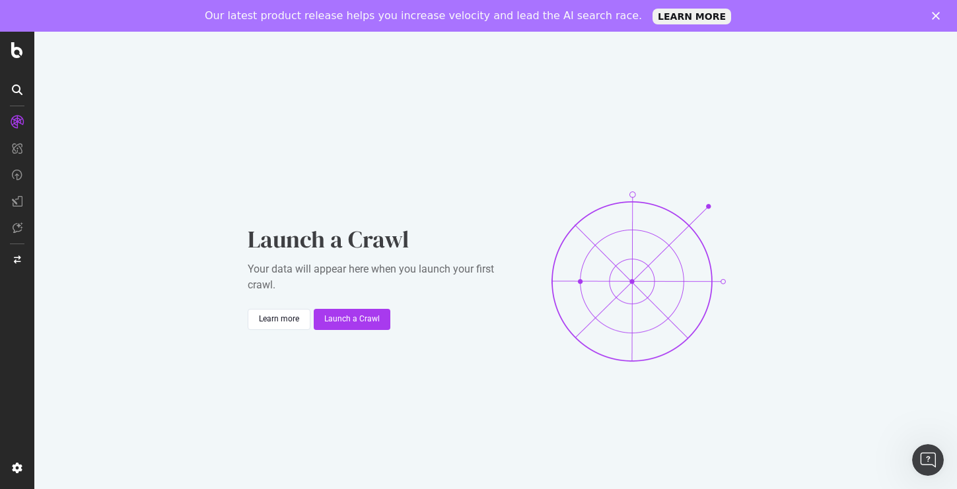
click at [20, 87] on icon at bounding box center [17, 90] width 11 height 11
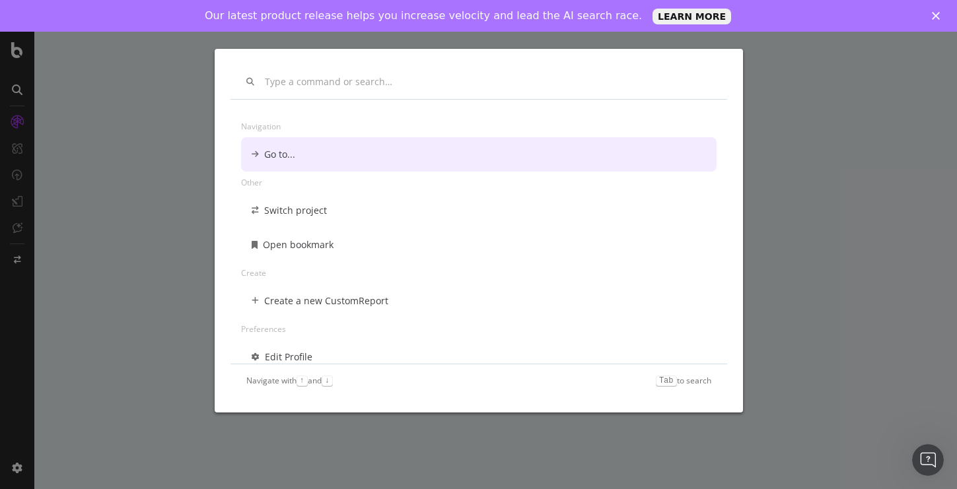
click at [22, 55] on div "Navigation Go to... Other Switch project Open bookmark Create Create a new Cust…" at bounding box center [478, 244] width 957 height 489
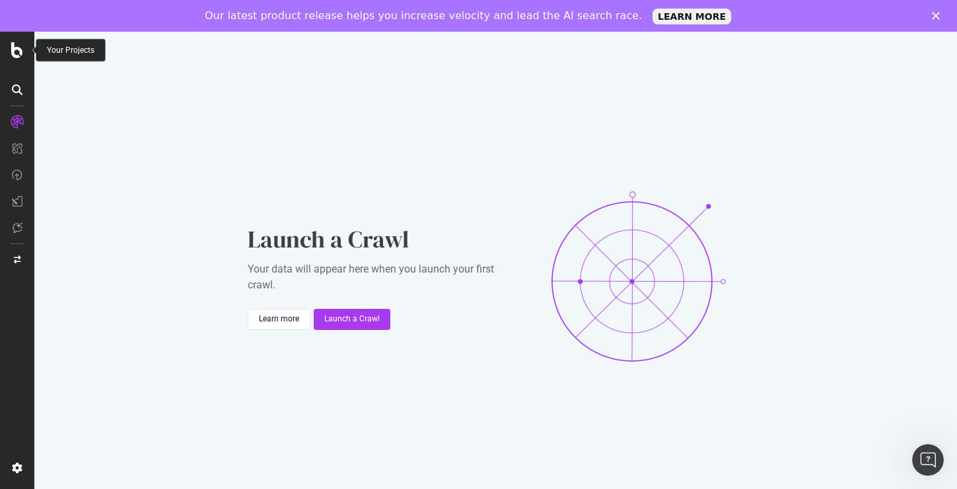
click at [27, 55] on div at bounding box center [17, 50] width 32 height 16
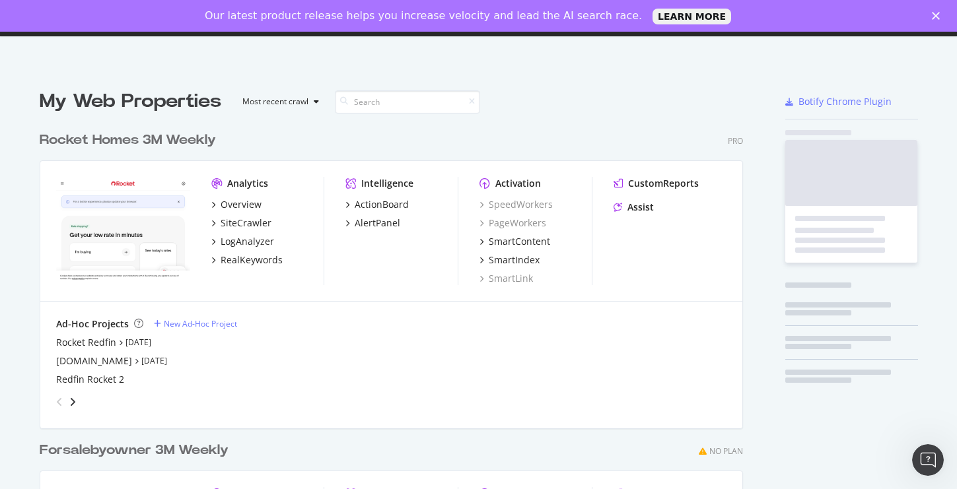
scroll to position [489, 957]
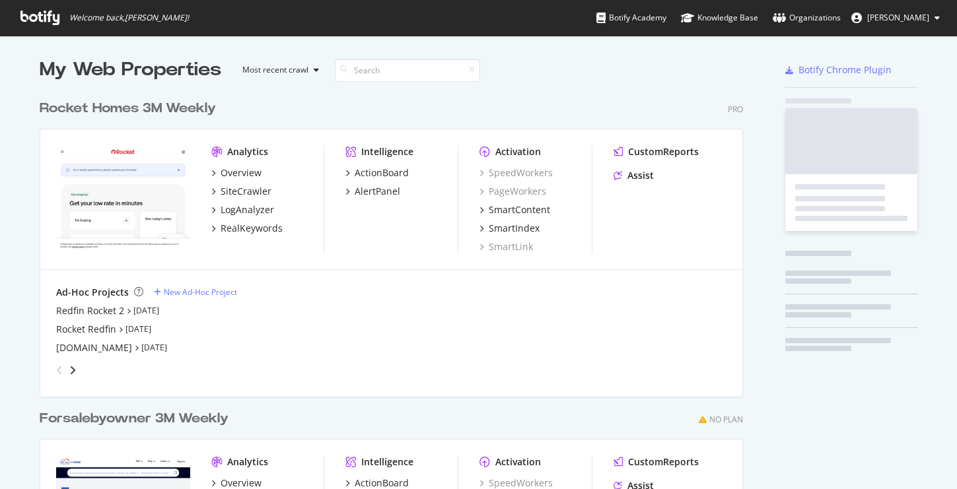
scroll to position [597, 714]
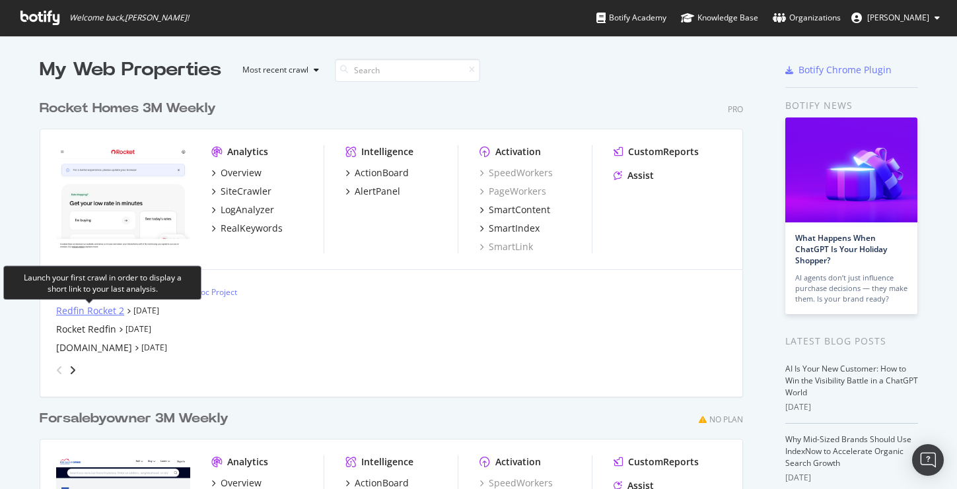
click at [108, 311] on div "Redfin Rocket 2" at bounding box center [90, 310] width 68 height 13
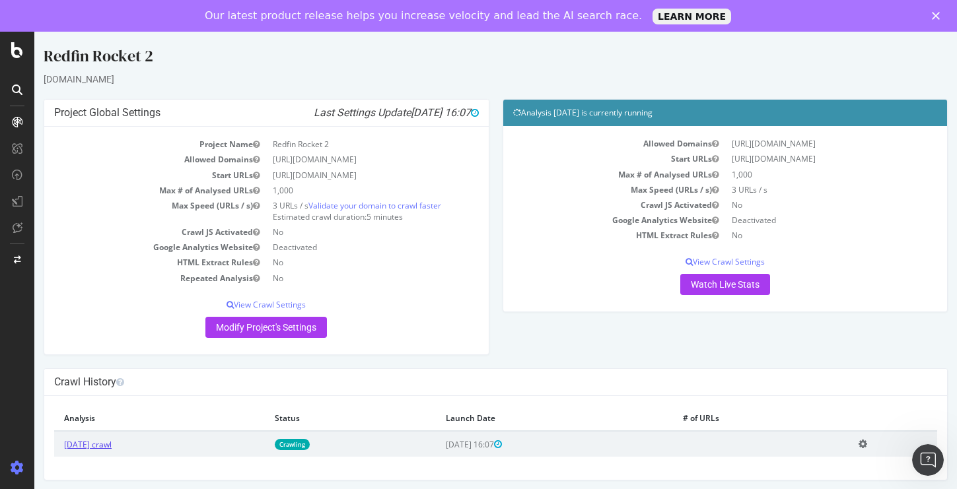
click at [112, 443] on link "[DATE] crawl" at bounding box center [88, 444] width 48 height 11
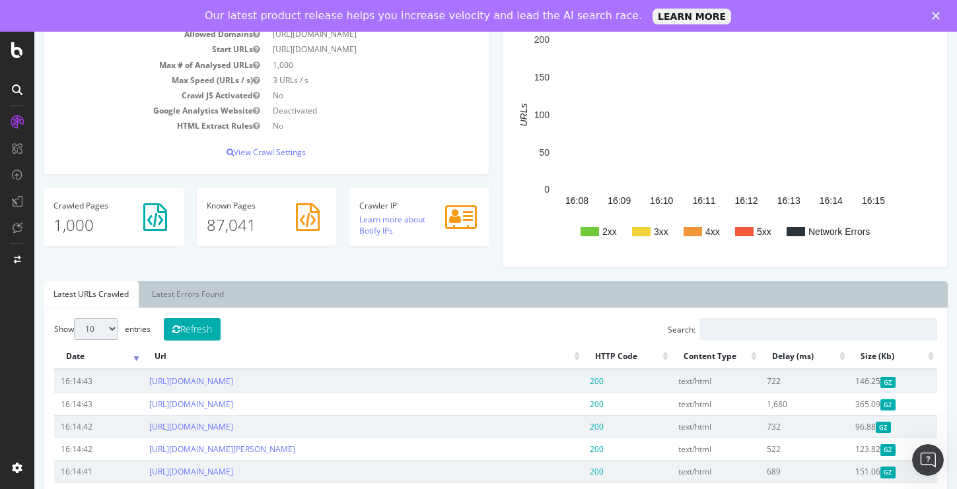
scroll to position [102, 0]
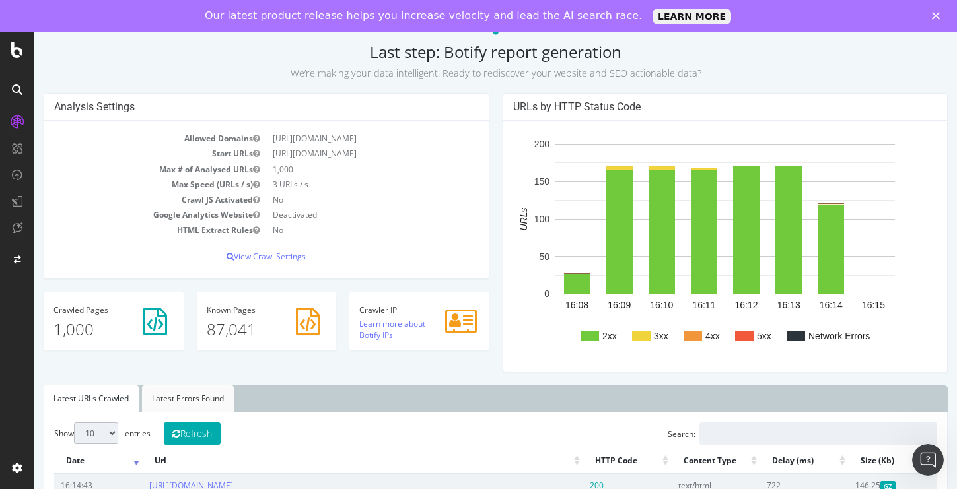
click at [209, 399] on link "Latest Errors Found" at bounding box center [188, 399] width 92 height 26
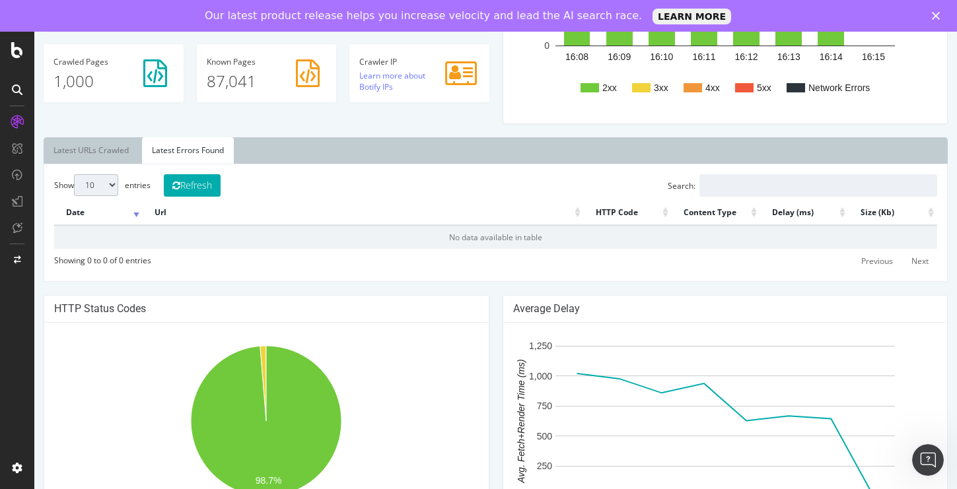
scroll to position [143, 0]
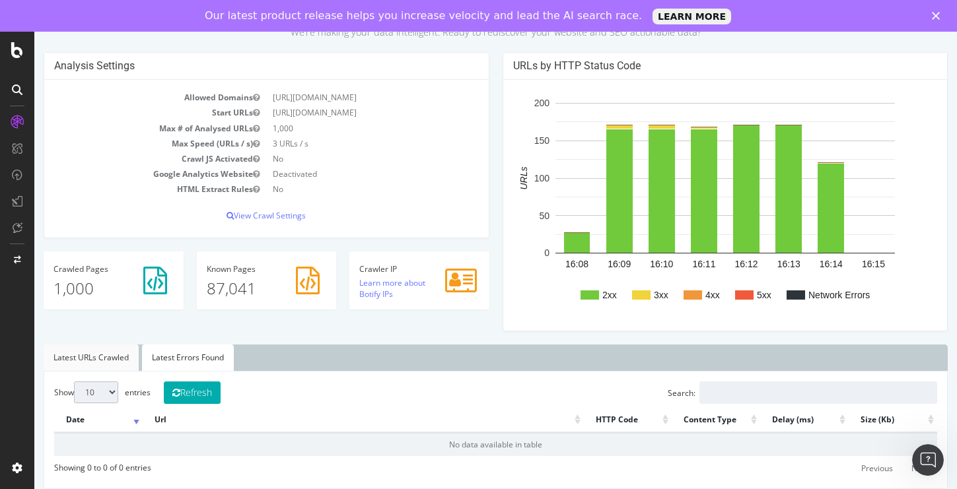
click at [108, 362] on link "Latest URLs Crawled" at bounding box center [91, 358] width 95 height 26
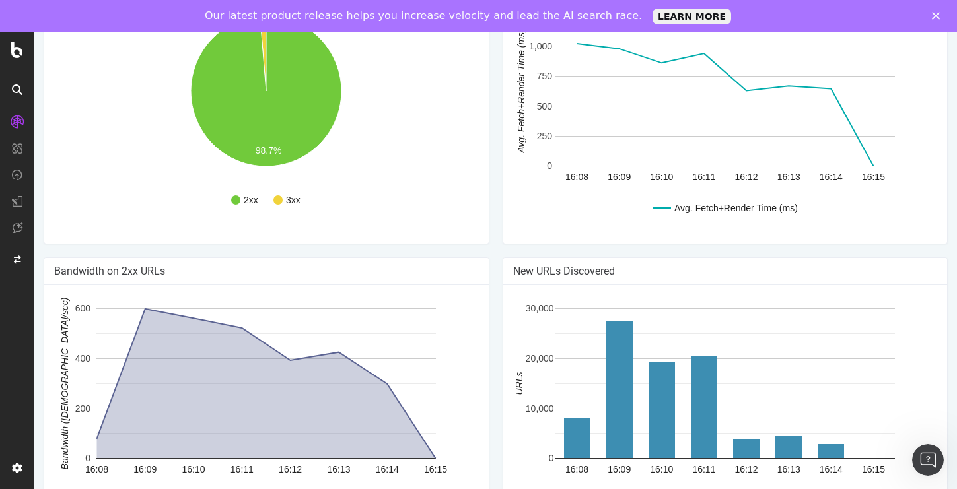
scroll to position [913, 0]
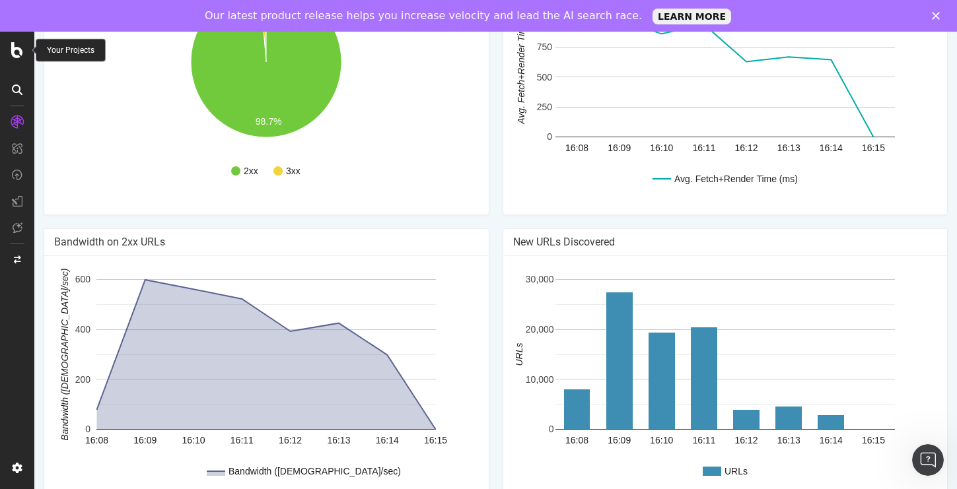
click at [15, 52] on icon at bounding box center [17, 50] width 12 height 16
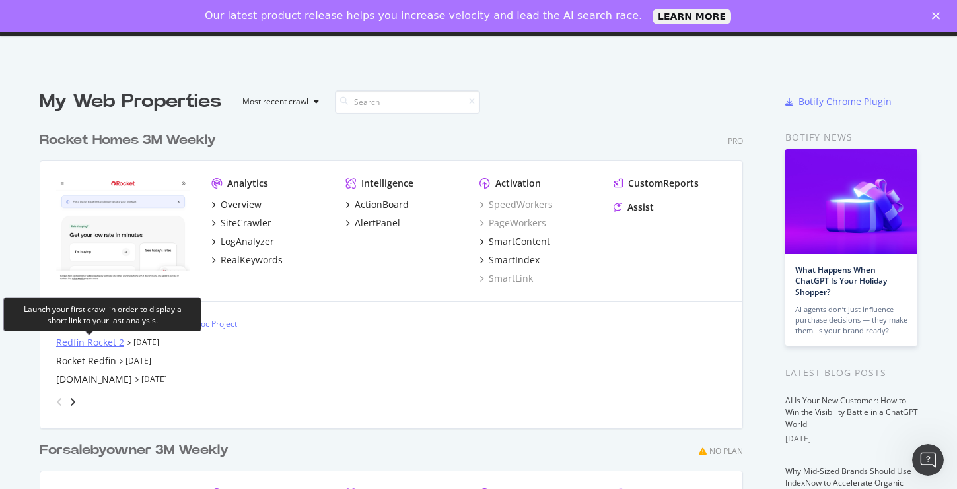
click at [110, 340] on div "Redfin Rocket 2" at bounding box center [90, 342] width 68 height 13
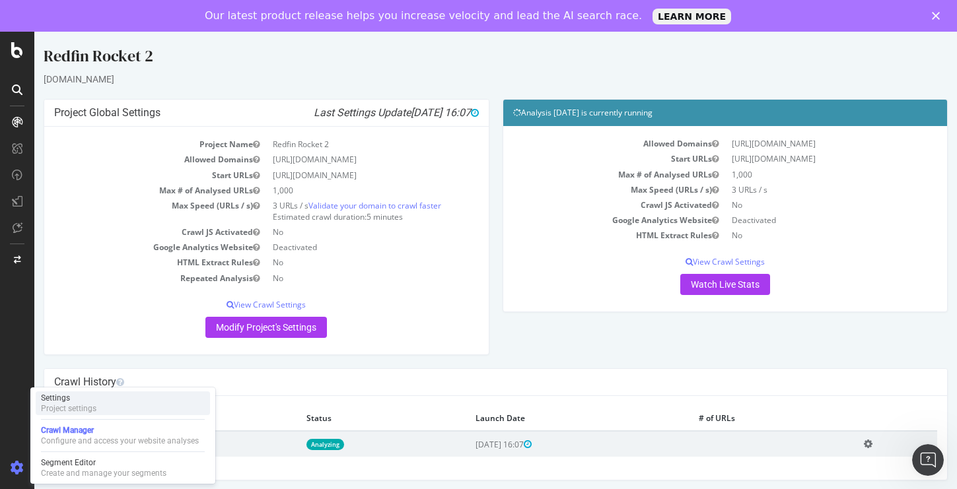
click at [70, 405] on div "Project settings" at bounding box center [68, 408] width 55 height 11
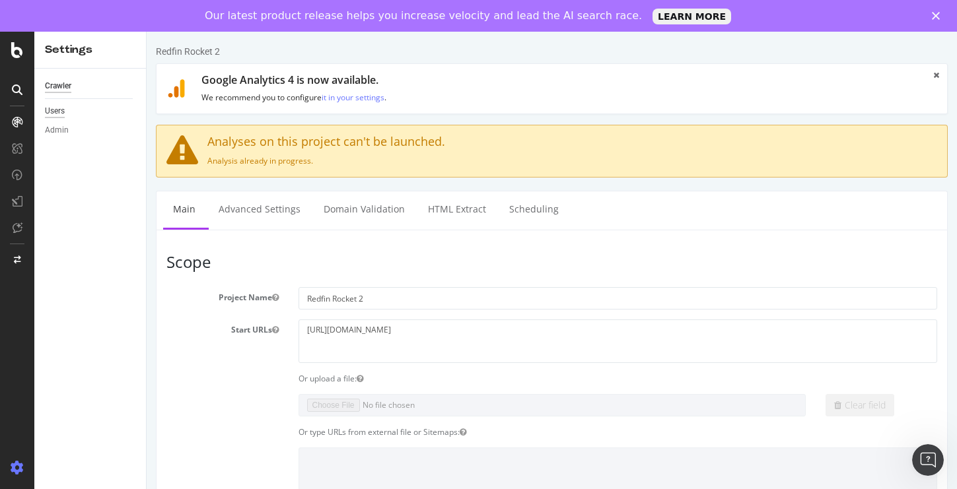
click at [57, 113] on div "Users" at bounding box center [55, 111] width 20 height 14
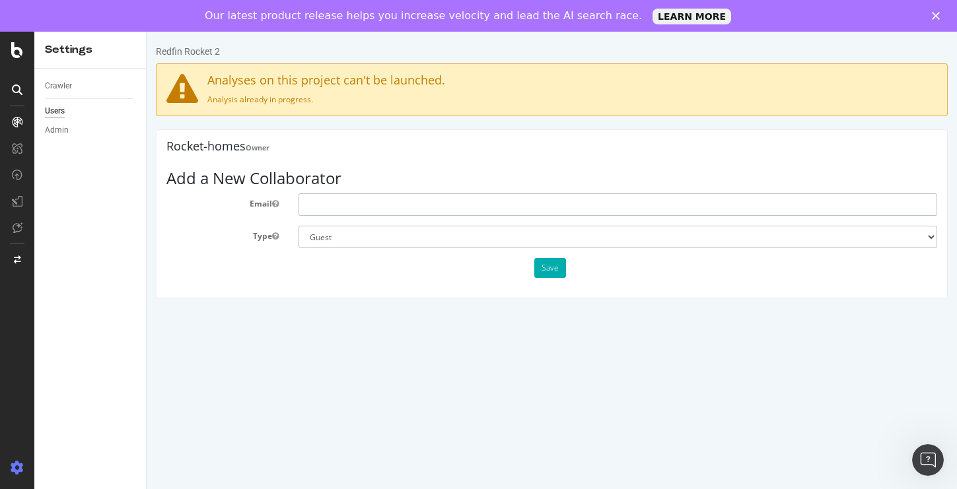
click at [358, 203] on input "text" at bounding box center [617, 204] width 639 height 22
type input "elliott.mellichamp@redfin.com"
click at [934, 237] on select "Administrator Guest" at bounding box center [617, 237] width 639 height 22
select select "1"
click at [930, 230] on select "Administrator Guest" at bounding box center [617, 237] width 639 height 22
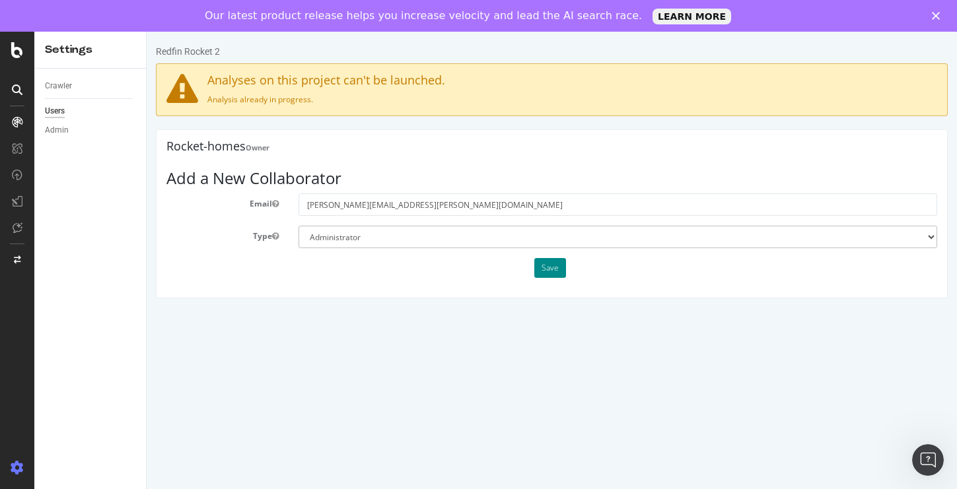
click at [548, 264] on button "Save" at bounding box center [550, 268] width 32 height 20
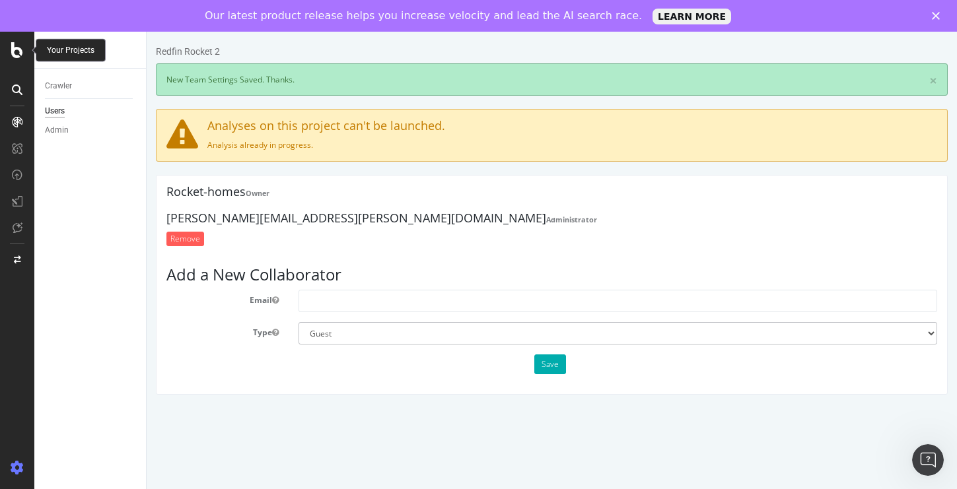
click at [18, 57] on icon at bounding box center [17, 50] width 12 height 16
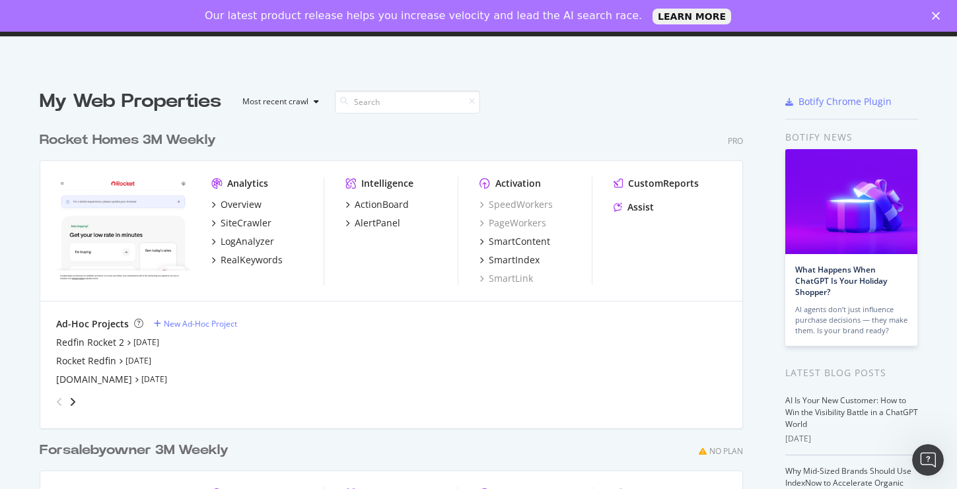
scroll to position [489, 957]
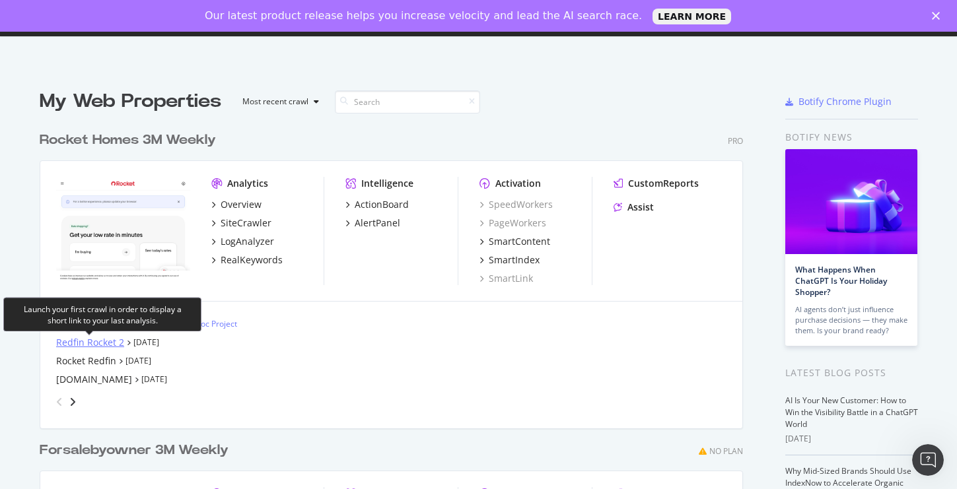
click at [99, 344] on div "Redfin Rocket 2" at bounding box center [90, 342] width 68 height 13
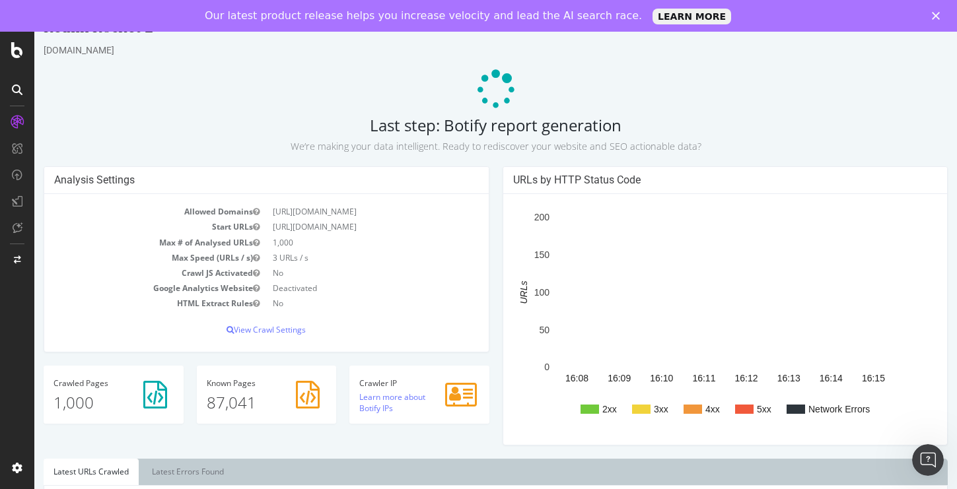
scroll to position [38, 0]
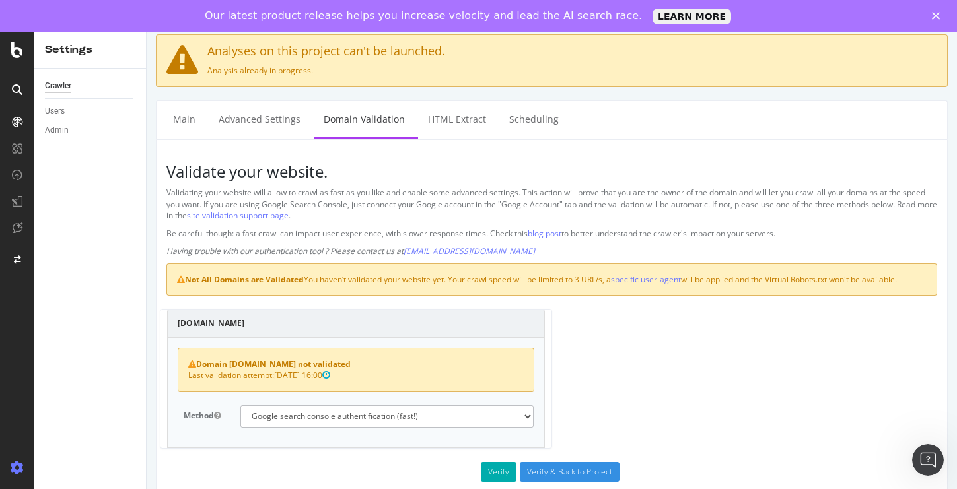
scroll to position [41, 0]
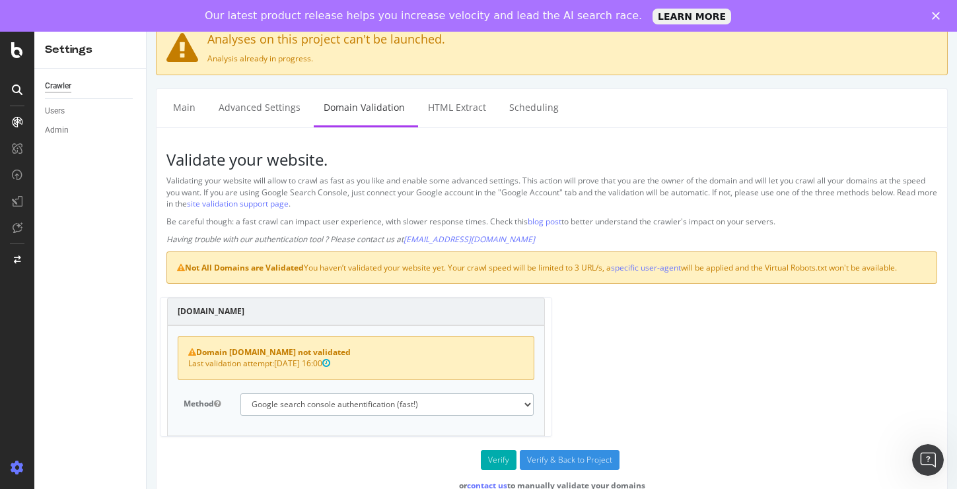
click at [531, 401] on select "No authentication (3 URLs / sec max) DNS Text field (fast!) File's at site root…" at bounding box center [387, 405] width 294 height 22
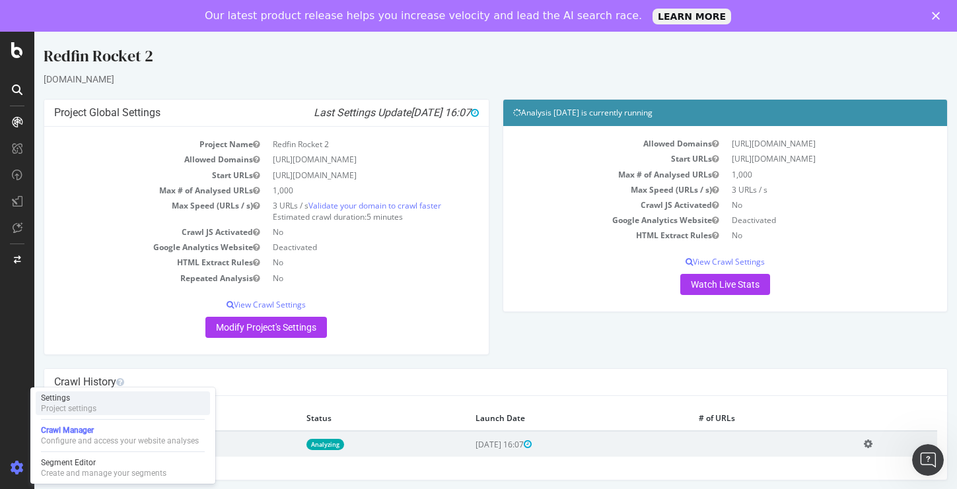
click at [67, 407] on div "Project settings" at bounding box center [68, 408] width 55 height 11
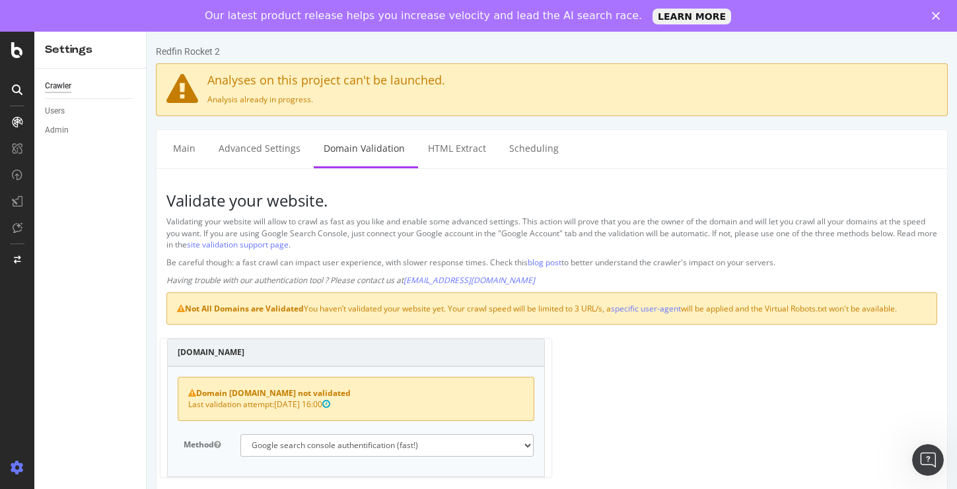
scroll to position [41, 0]
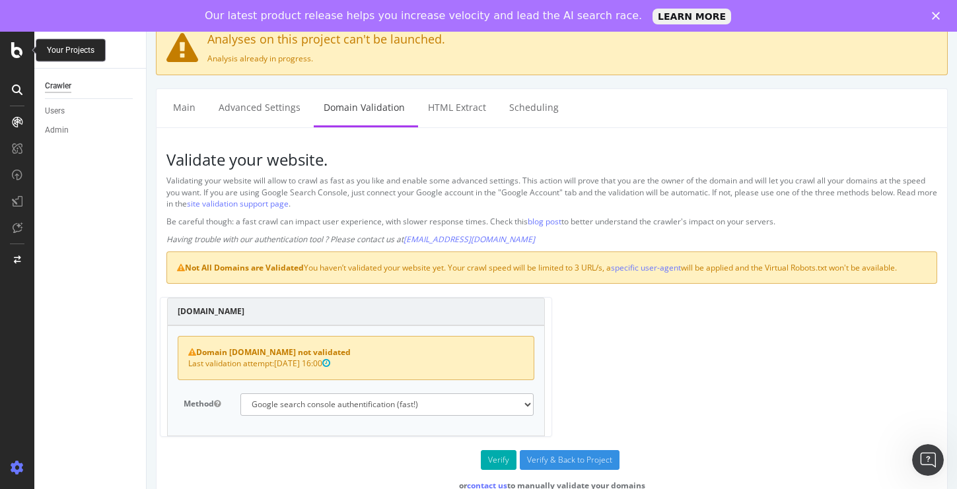
click at [18, 54] on icon at bounding box center [17, 50] width 12 height 16
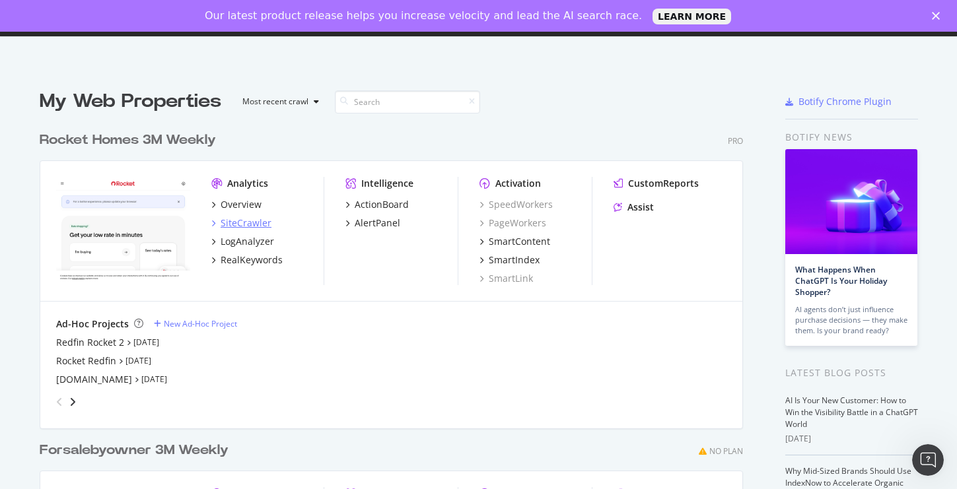
scroll to position [18, 0]
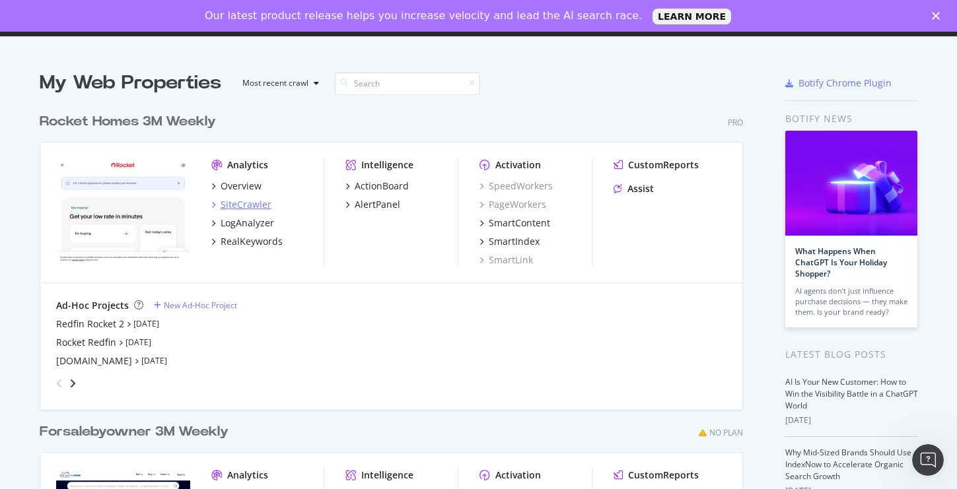
click at [244, 205] on div "SiteCrawler" at bounding box center [246, 204] width 51 height 13
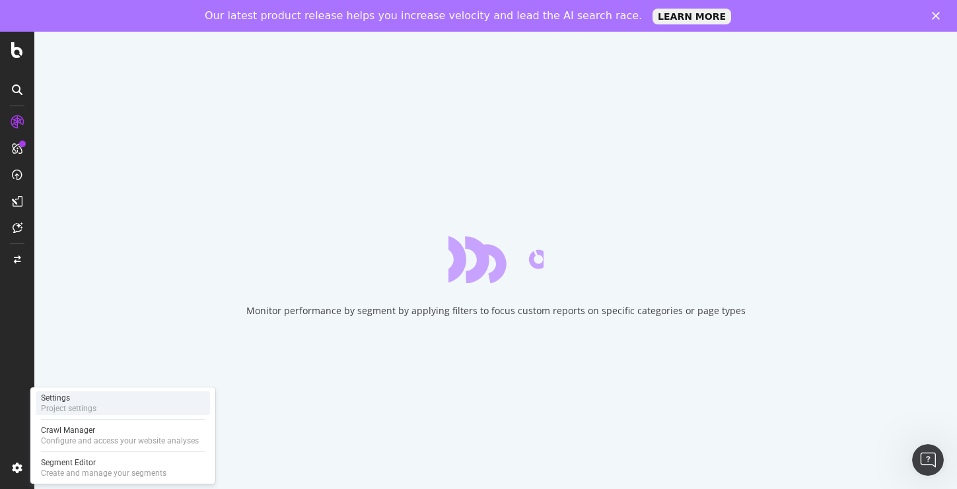
click at [67, 405] on div "Project settings" at bounding box center [68, 408] width 55 height 11
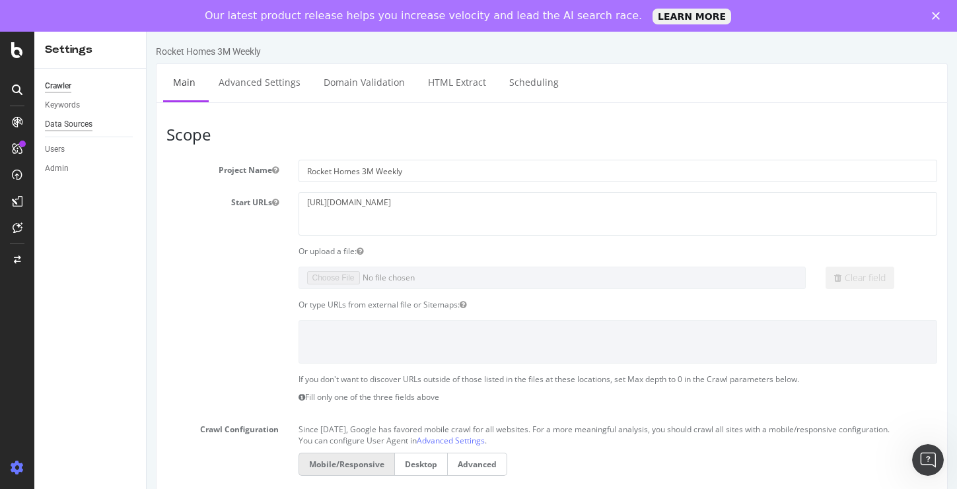
click at [81, 124] on div "Data Sources" at bounding box center [69, 125] width 48 height 14
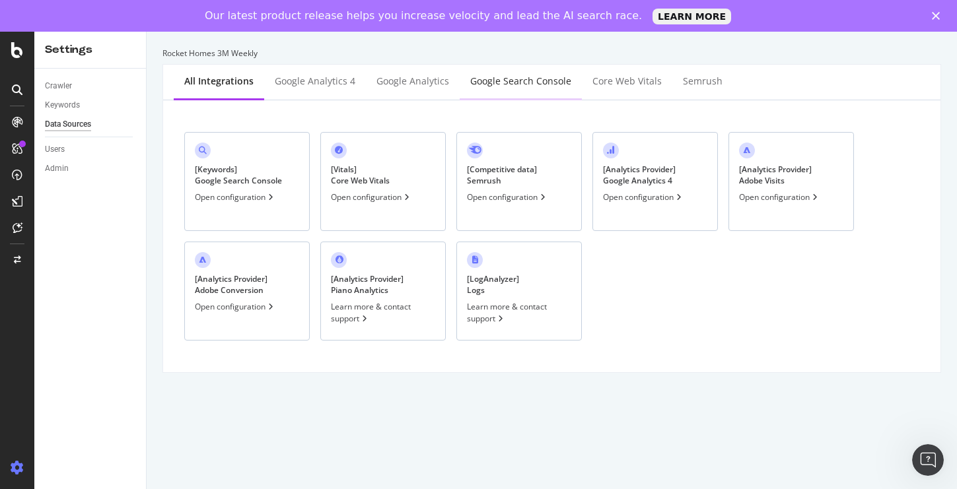
click at [508, 86] on div "Google Search Console" at bounding box center [520, 81] width 101 height 13
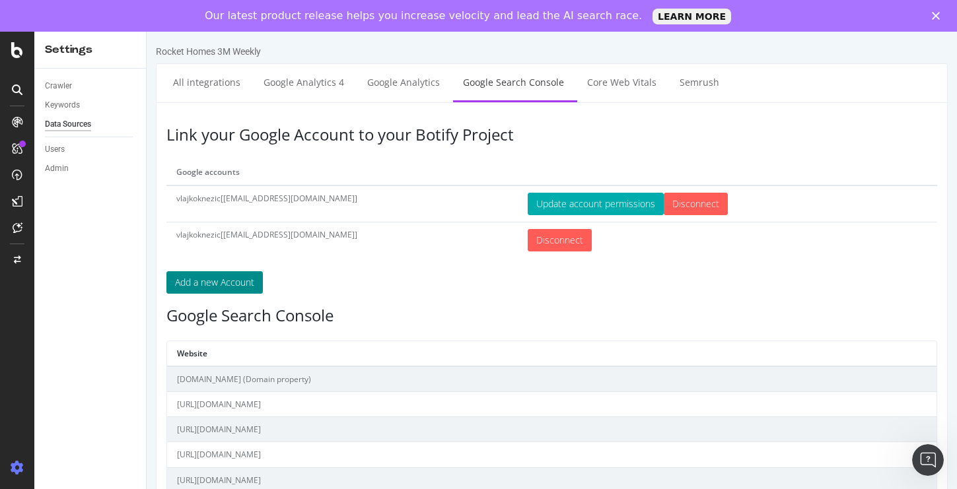
click at [235, 287] on button "Add a new Account" at bounding box center [214, 282] width 96 height 22
click at [215, 285] on button "Add a new Account" at bounding box center [214, 282] width 96 height 22
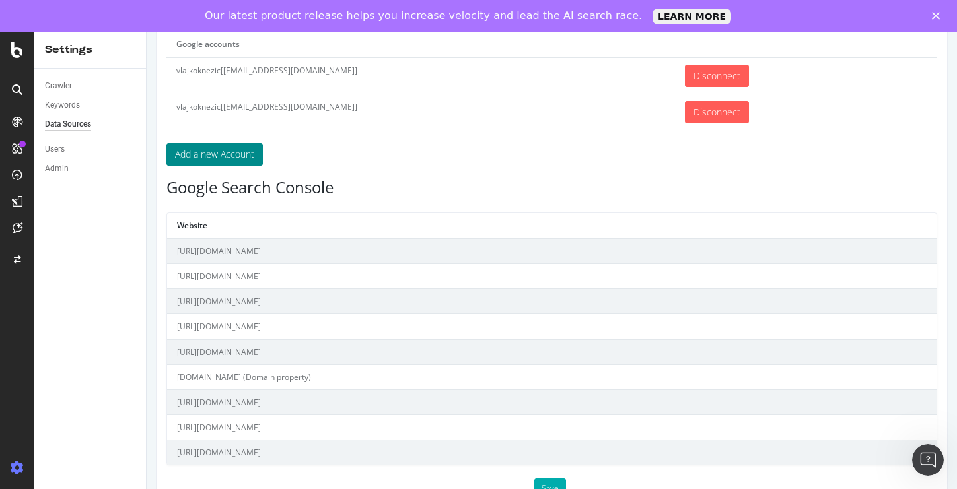
scroll to position [139, 0]
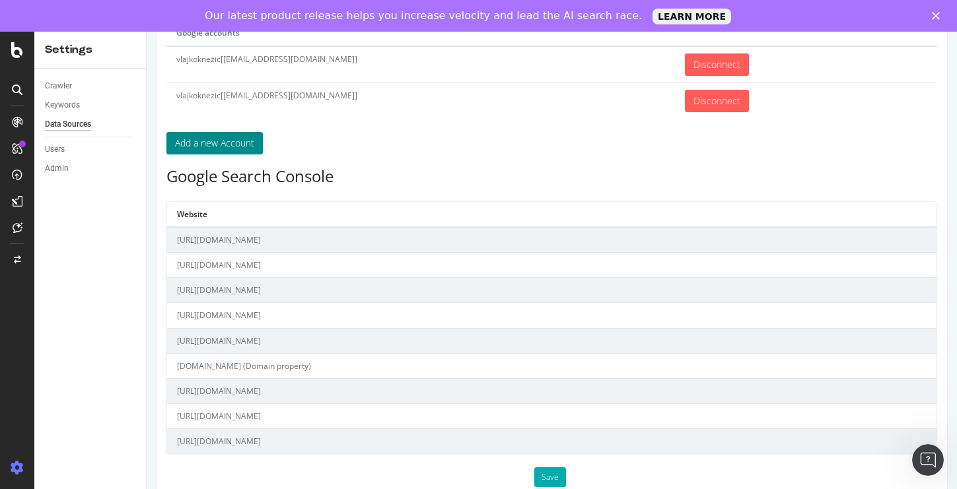
click at [229, 143] on button "Add a new Account" at bounding box center [214, 143] width 96 height 22
click at [15, 59] on div at bounding box center [17, 276] width 34 height 489
click at [18, 53] on icon at bounding box center [17, 50] width 12 height 16
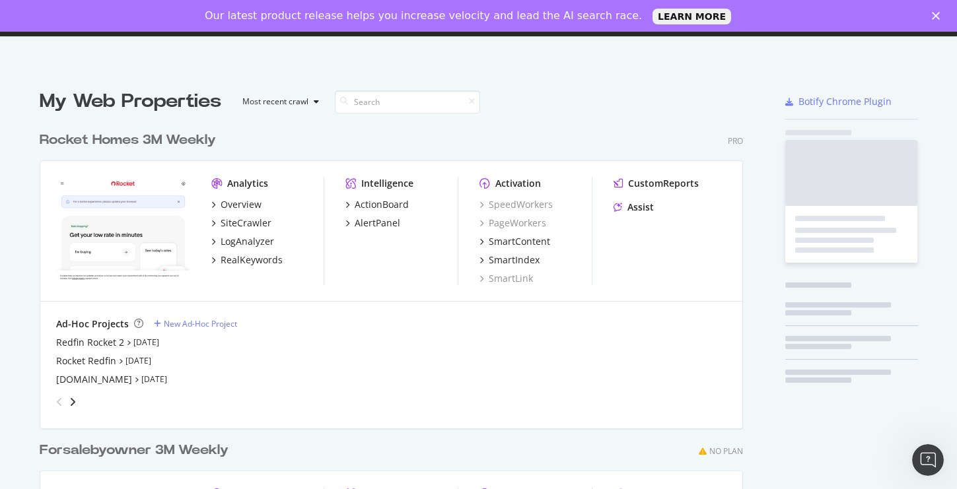
scroll to position [489, 957]
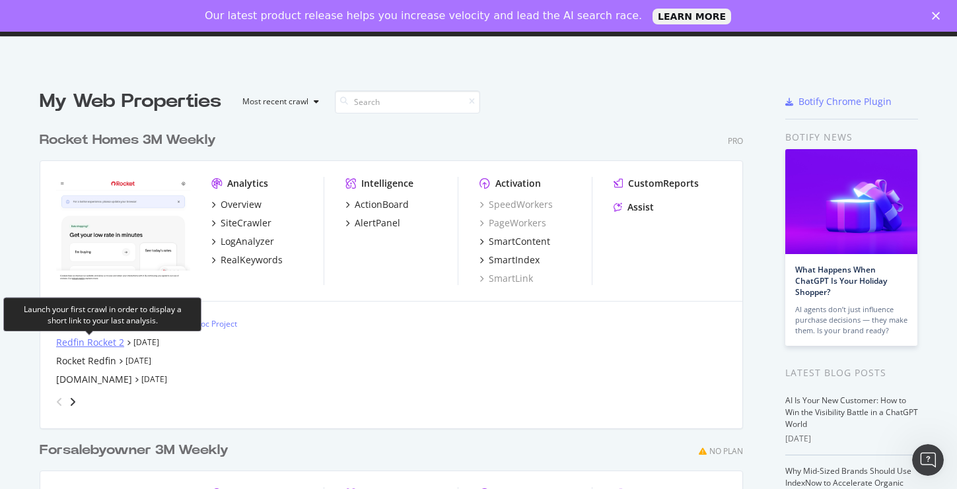
click at [98, 338] on div "Redfin Rocket 2" at bounding box center [90, 342] width 68 height 13
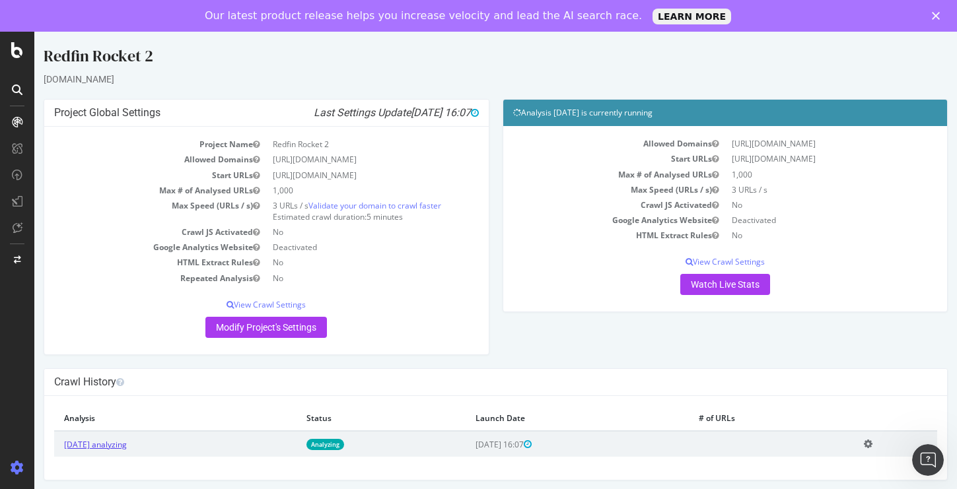
click at [118, 440] on link "2025 Aug. 22nd analyzing" at bounding box center [95, 444] width 63 height 11
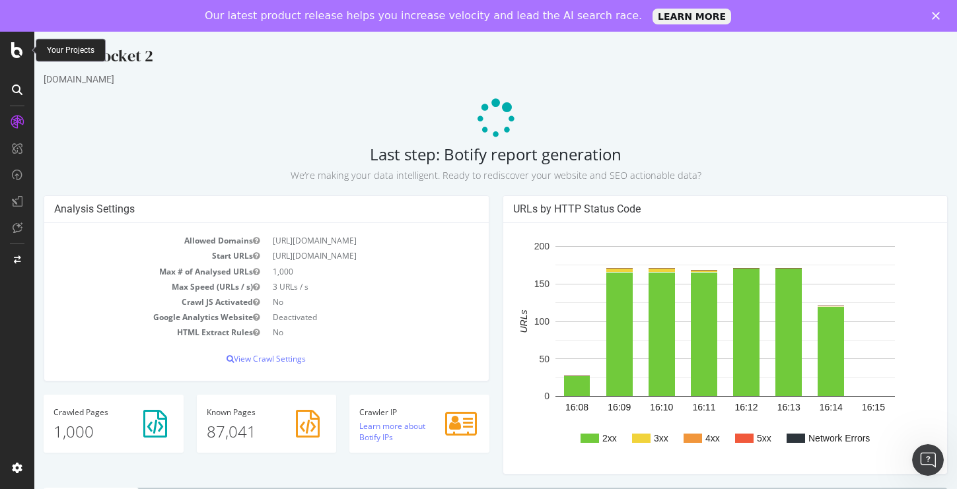
click at [13, 46] on icon at bounding box center [17, 50] width 12 height 16
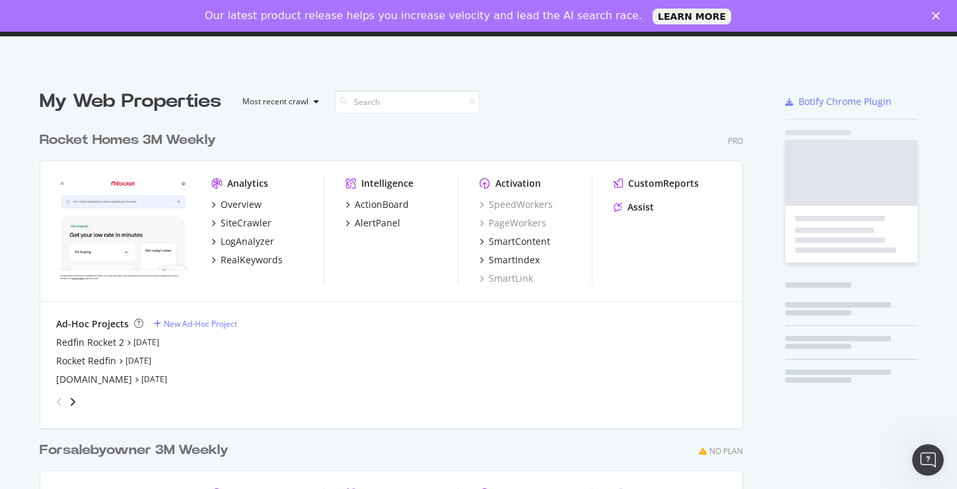
scroll to position [489, 957]
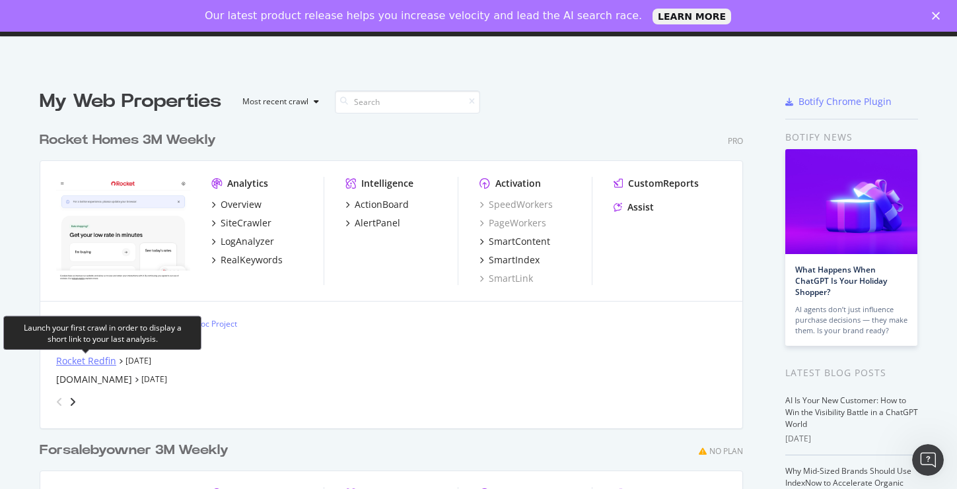
click at [93, 359] on div "Rocket Redfin" at bounding box center [86, 361] width 60 height 13
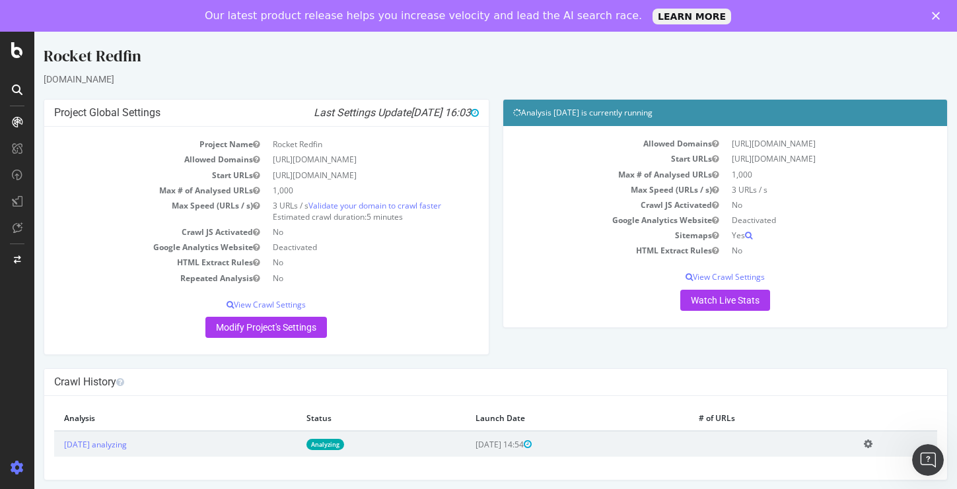
click at [935, 16] on polygon "Close" at bounding box center [936, 16] width 8 height 8
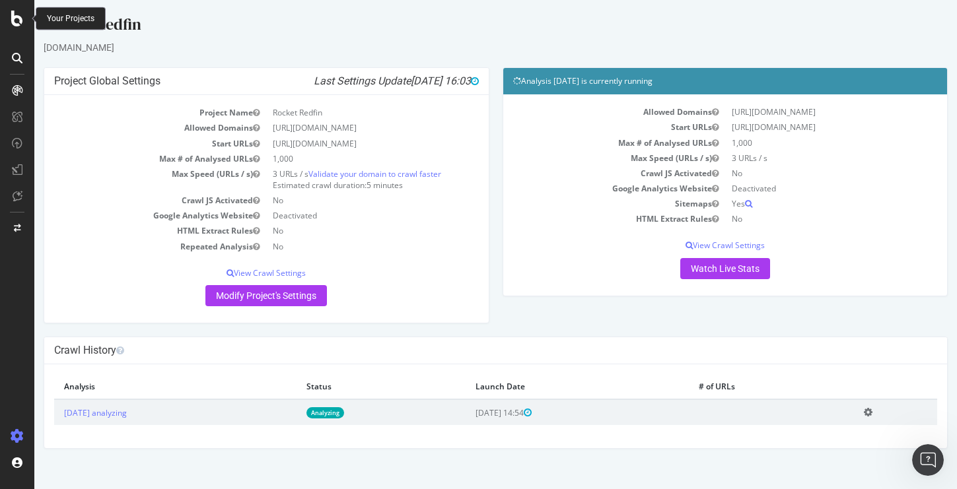
click at [17, 21] on icon at bounding box center [17, 19] width 12 height 16
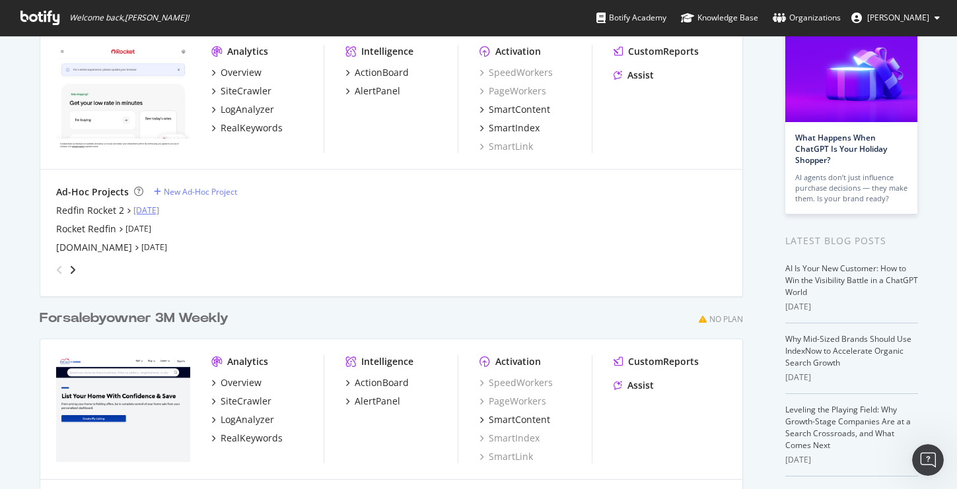
scroll to position [98, 0]
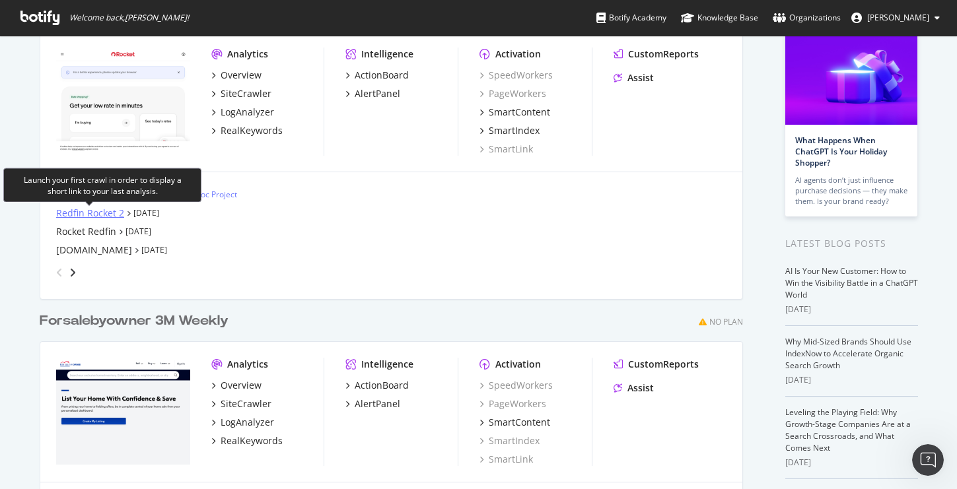
click at [102, 215] on div "Redfin Rocket 2" at bounding box center [90, 213] width 68 height 13
